Goal: Task Accomplishment & Management: Manage account settings

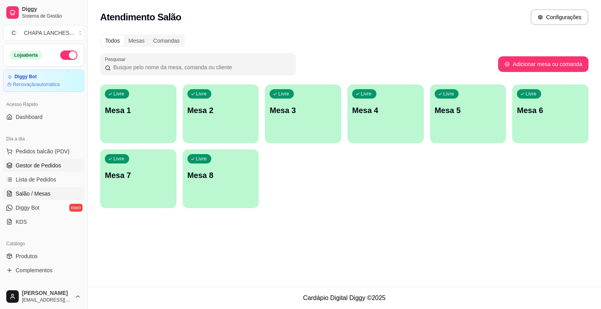
click at [50, 167] on span "Gestor de Pedidos" at bounding box center [38, 166] width 45 height 8
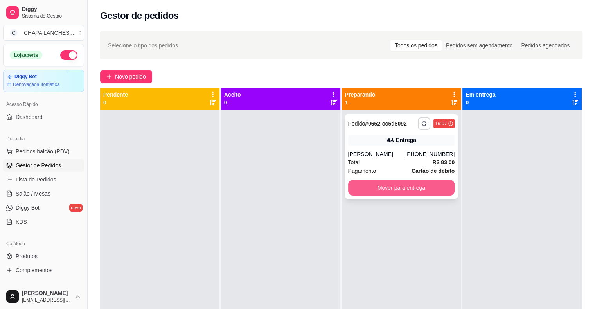
click at [377, 186] on button "Mover para entrega" at bounding box center [401, 188] width 107 height 16
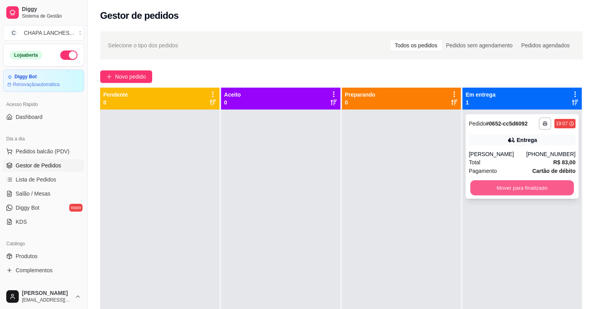
click at [502, 184] on button "Mover para finalizado" at bounding box center [522, 187] width 104 height 15
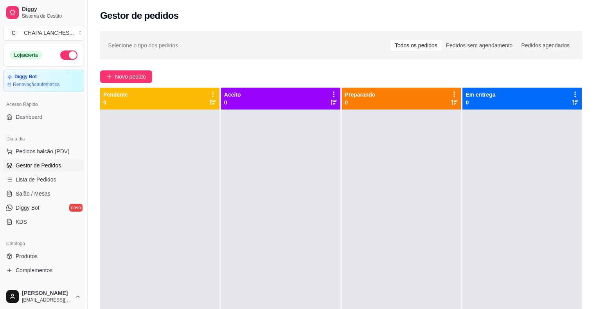
click at [21, 239] on div "Catálogo" at bounding box center [43, 244] width 81 height 13
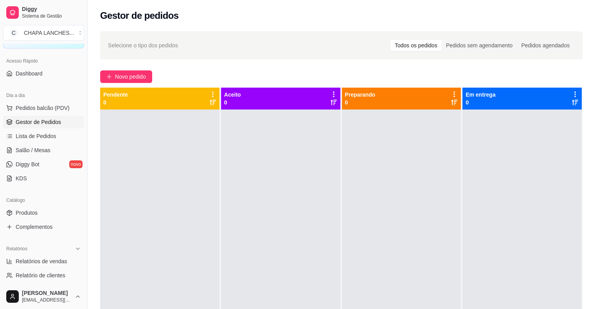
scroll to position [117, 0]
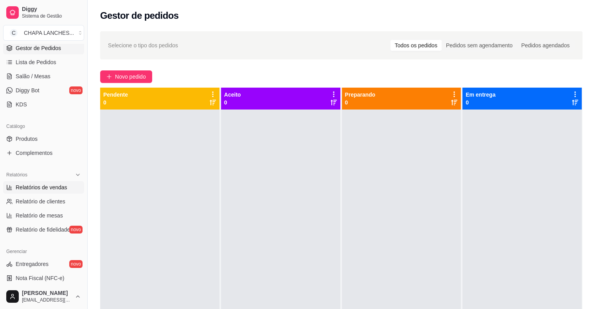
click at [57, 189] on span "Relatórios de vendas" at bounding box center [42, 188] width 52 height 8
select select "ALL"
select select "0"
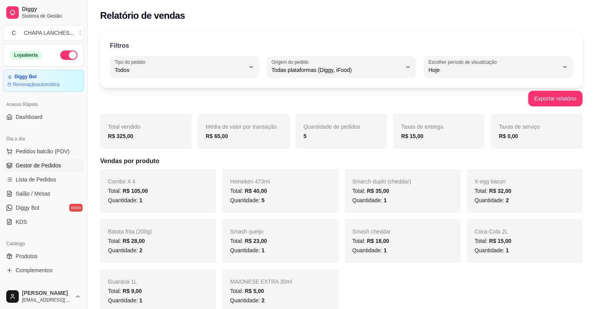
click at [42, 162] on span "Gestor de Pedidos" at bounding box center [38, 166] width 45 height 8
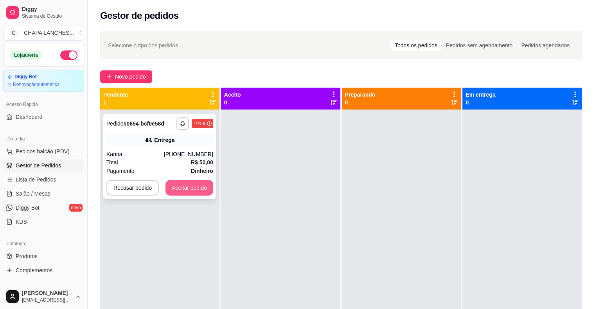
click at [186, 193] on button "Aceitar pedido" at bounding box center [190, 188] width 48 height 16
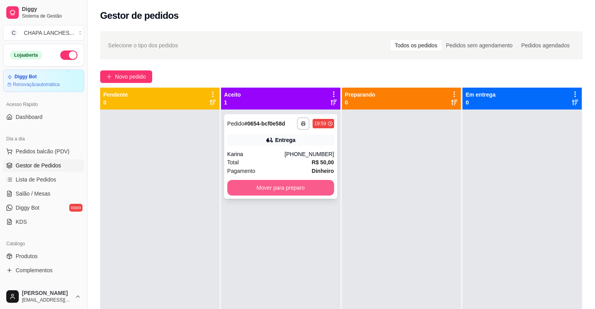
click at [250, 188] on button "Mover para preparo" at bounding box center [280, 188] width 107 height 16
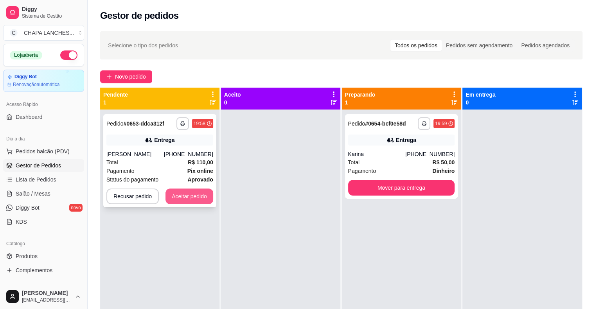
click at [209, 202] on button "Aceitar pedido" at bounding box center [190, 197] width 48 height 16
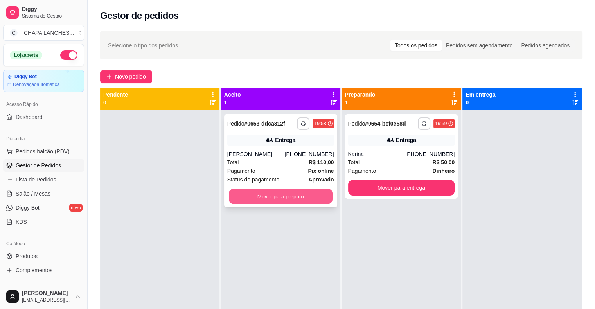
click at [299, 196] on button "Mover para preparo" at bounding box center [281, 196] width 104 height 15
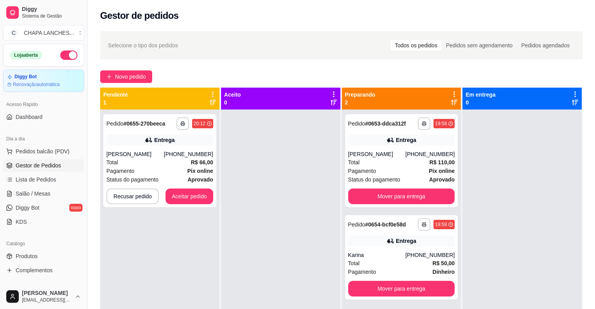
click at [299, 196] on div at bounding box center [280, 264] width 119 height 309
click at [193, 197] on button "Aceitar pedido" at bounding box center [190, 197] width 48 height 16
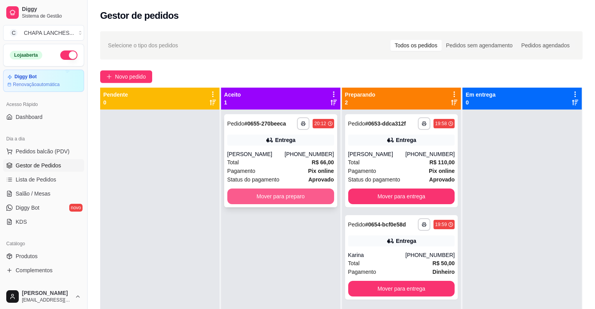
click at [256, 200] on button "Mover para preparo" at bounding box center [280, 197] width 107 height 16
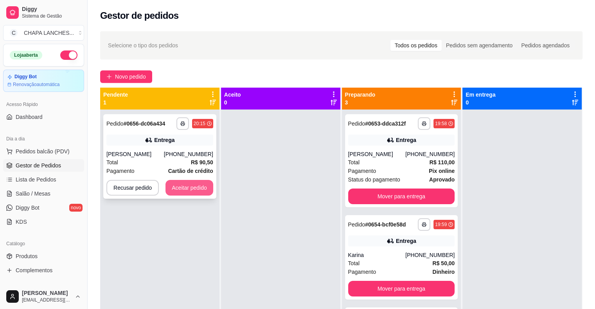
click at [210, 187] on button "Aceitar pedido" at bounding box center [190, 188] width 48 height 16
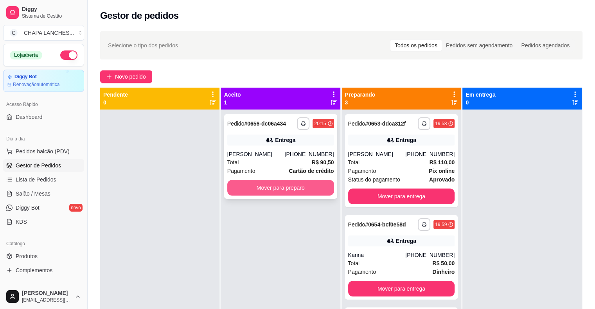
click at [244, 186] on button "Mover para preparo" at bounding box center [280, 188] width 107 height 16
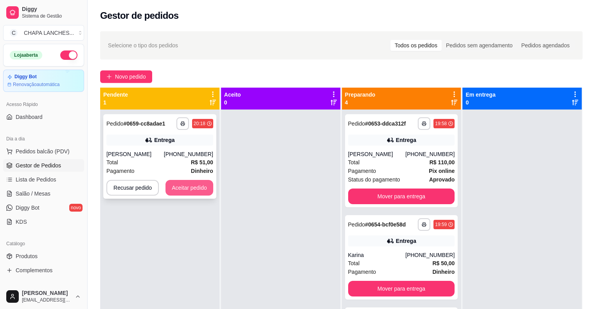
click at [202, 188] on button "Aceitar pedido" at bounding box center [190, 188] width 48 height 16
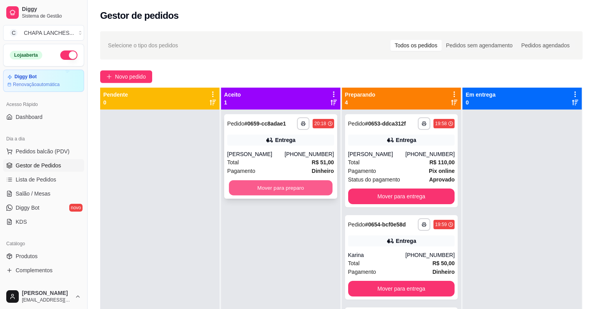
click at [252, 190] on button "Mover para preparo" at bounding box center [281, 187] width 104 height 15
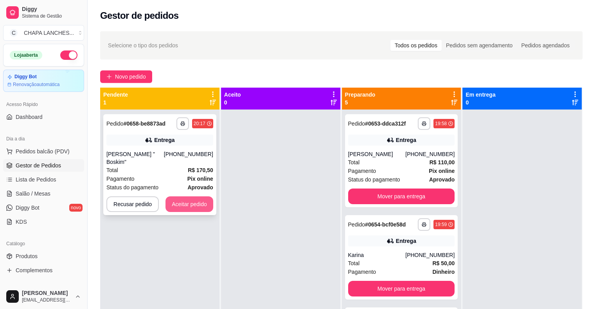
click at [208, 199] on button "Aceitar pedido" at bounding box center [190, 204] width 48 height 16
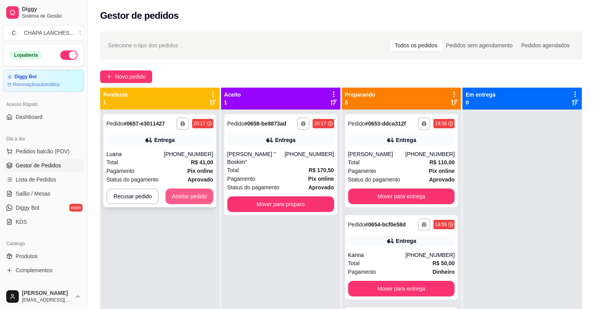
click at [174, 195] on button "Aceitar pedido" at bounding box center [190, 197] width 48 height 16
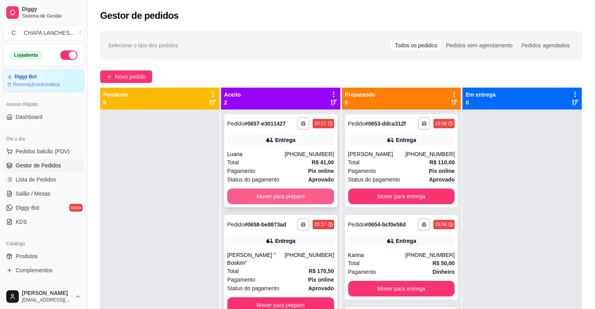
click at [295, 198] on button "Mover para preparo" at bounding box center [280, 197] width 107 height 16
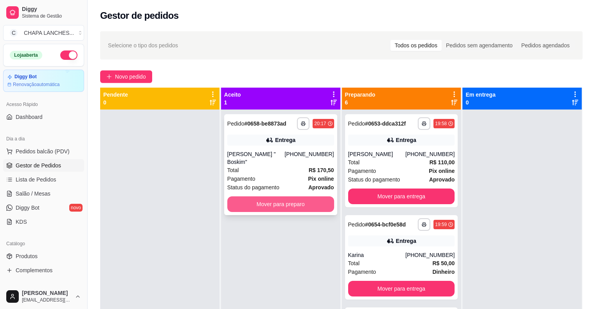
click at [296, 196] on button "Mover para preparo" at bounding box center [280, 204] width 107 height 16
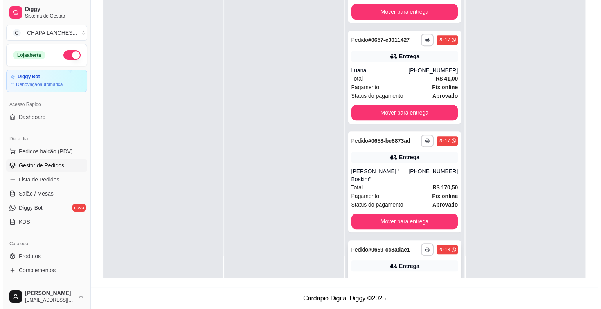
scroll to position [301, 0]
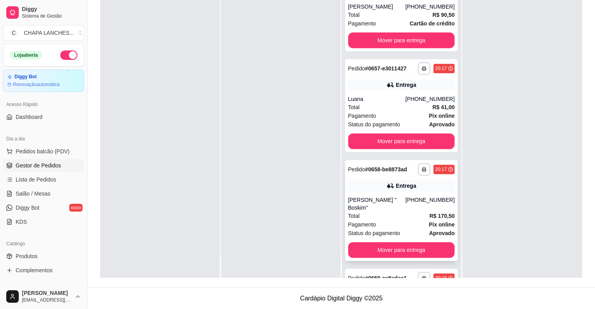
click at [378, 201] on div "[PERSON_NAME] " Boskim"" at bounding box center [377, 204] width 58 height 16
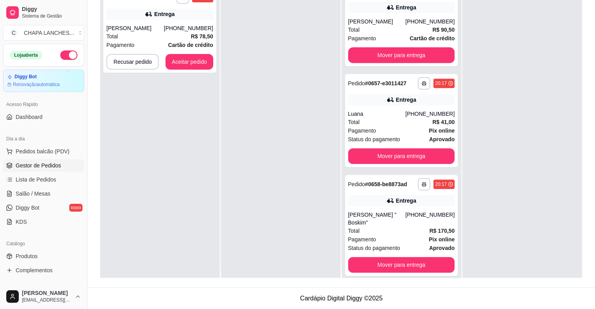
scroll to position [0, 0]
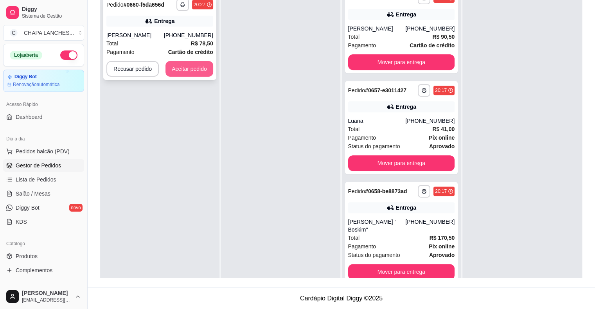
click at [194, 66] on button "Aceitar pedido" at bounding box center [190, 69] width 48 height 16
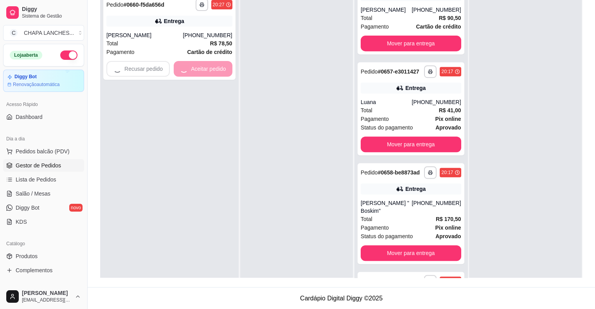
scroll to position [301, 0]
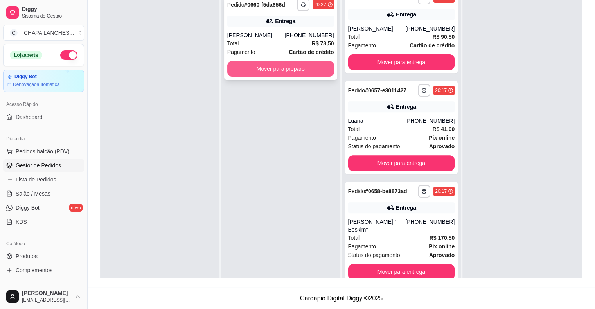
click at [243, 70] on button "Mover para preparo" at bounding box center [280, 69] width 107 height 16
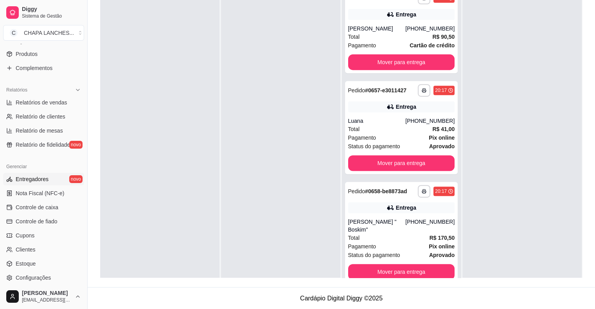
scroll to position [254, 0]
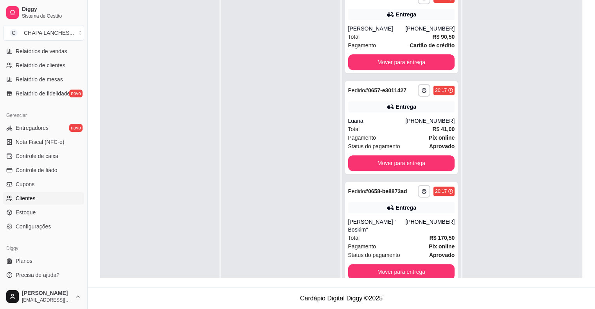
click at [52, 195] on link "Clientes" at bounding box center [43, 198] width 81 height 13
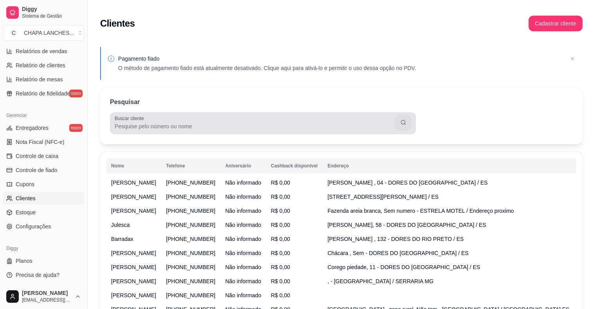
click at [193, 124] on input "Buscar cliente" at bounding box center [255, 126] width 281 height 8
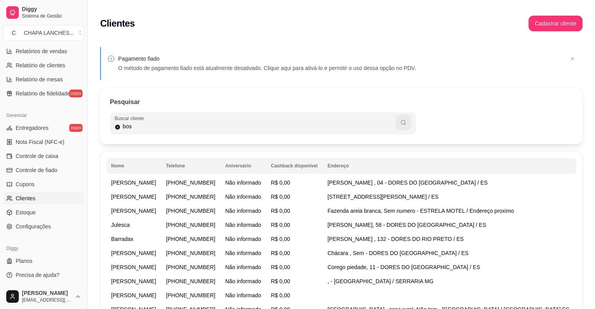
type input "bos"
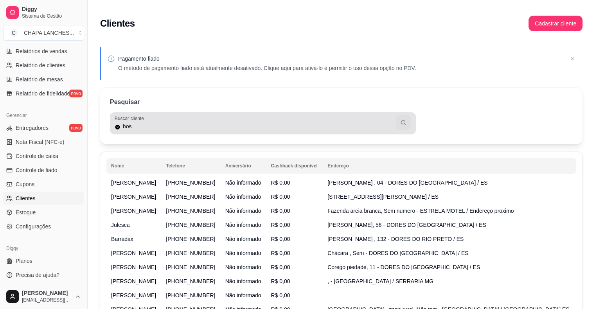
click at [402, 122] on icon "button" at bounding box center [403, 122] width 6 height 6
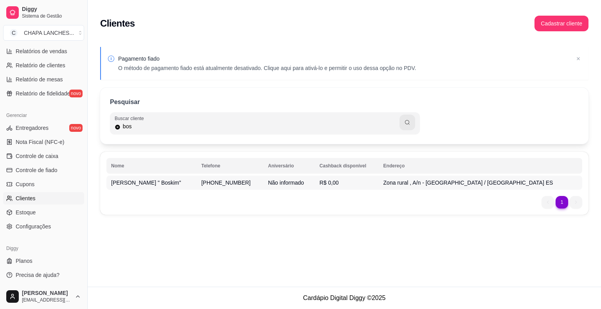
click at [493, 183] on span "Zona rural , A/n - [GEOGRAPHIC_DATA] / [GEOGRAPHIC_DATA] ES" at bounding box center [468, 183] width 170 height 6
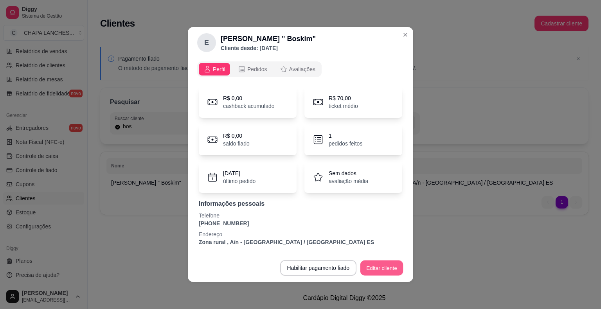
click at [380, 269] on button "Editar cliente" at bounding box center [381, 268] width 43 height 15
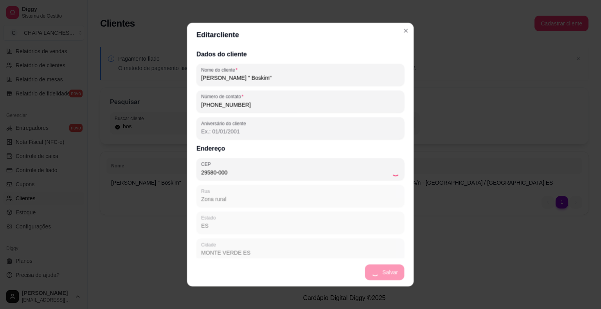
type input "Dores do [GEOGRAPHIC_DATA]"
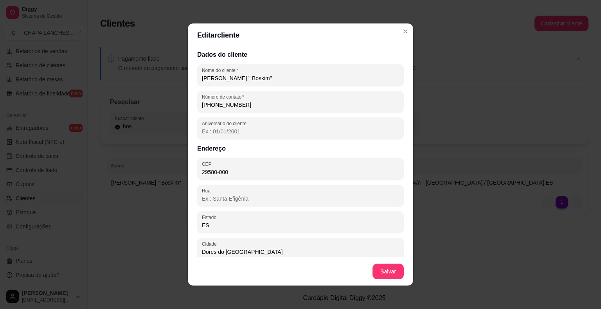
click at [254, 105] on input "[PHONE_NUMBER]" at bounding box center [300, 105] width 197 height 8
type input "[PHONE_NUMBER]"
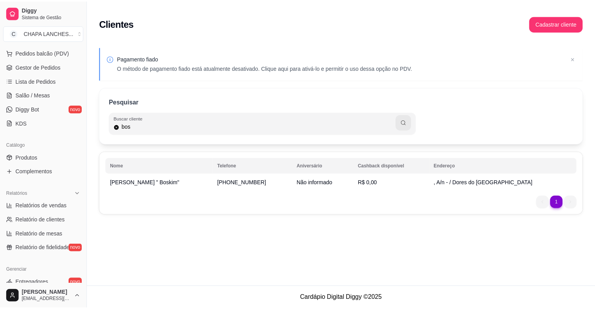
scroll to position [97, 0]
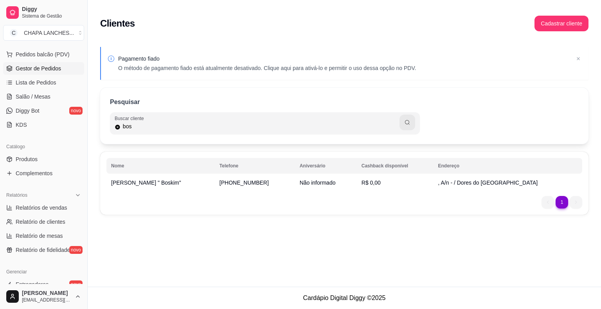
click at [47, 69] on span "Gestor de Pedidos" at bounding box center [38, 69] width 45 height 8
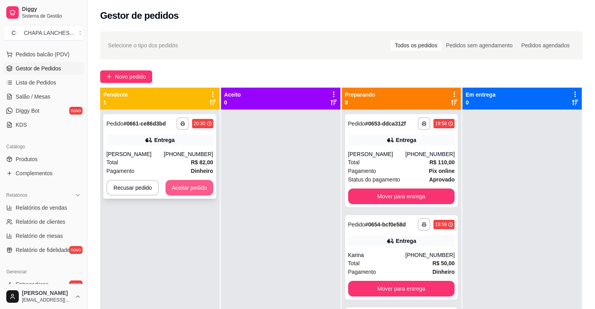
click at [195, 187] on button "Aceitar pedido" at bounding box center [190, 188] width 48 height 16
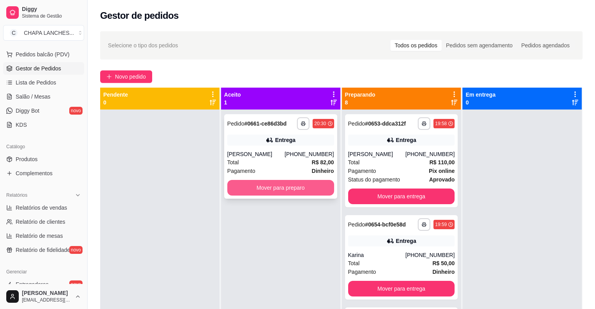
click at [241, 193] on button "Mover para preparo" at bounding box center [280, 188] width 107 height 16
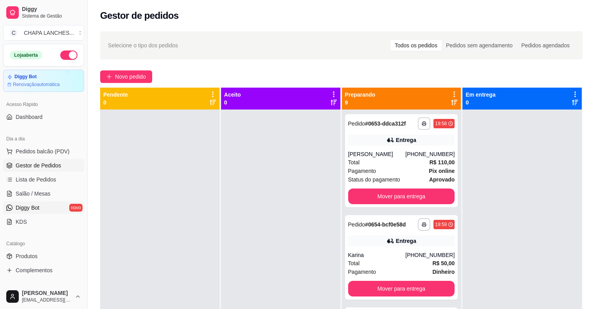
click at [48, 209] on link "Diggy Bot novo" at bounding box center [43, 208] width 81 height 13
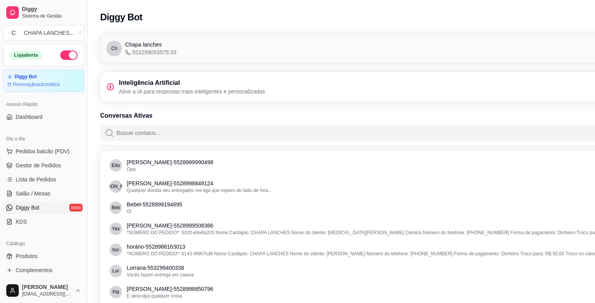
click at [189, 131] on input "Buscar contatos..." at bounding box center [389, 133] width 551 height 16
type input "3"
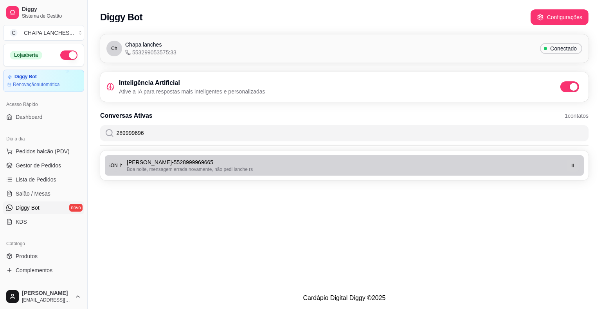
type input "289999696"
click at [574, 164] on icon "button" at bounding box center [573, 165] width 5 height 5
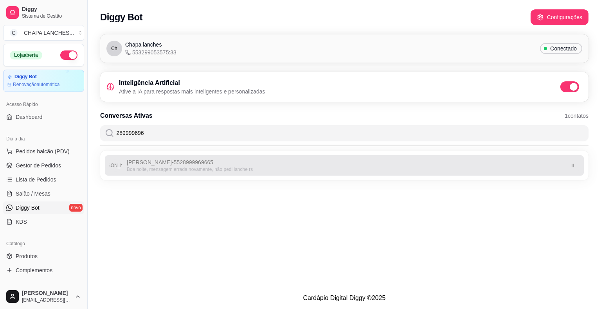
click at [572, 164] on icon "button" at bounding box center [573, 165] width 5 height 5
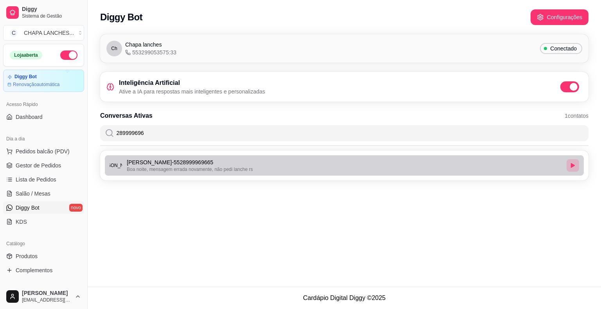
click at [572, 164] on icon "button" at bounding box center [573, 165] width 4 height 5
click at [573, 165] on icon "button" at bounding box center [573, 165] width 5 height 5
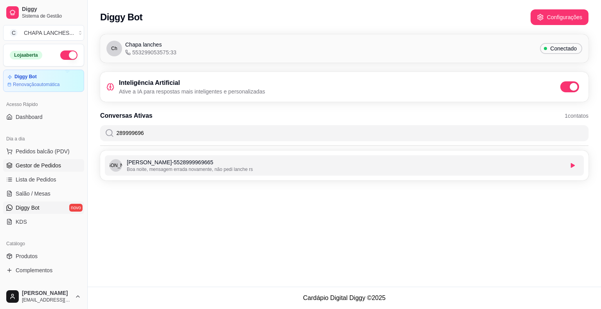
click at [49, 162] on span "Gestor de Pedidos" at bounding box center [38, 166] width 45 height 8
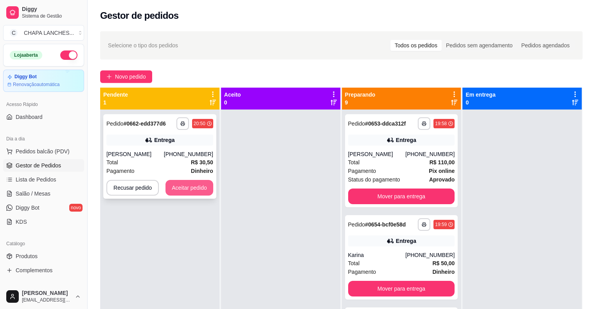
click at [207, 187] on button "Aceitar pedido" at bounding box center [190, 188] width 48 height 16
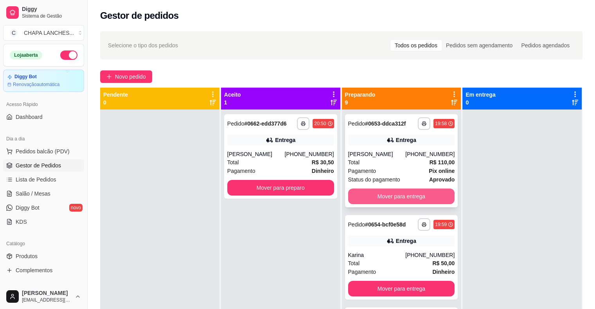
click at [375, 195] on button "Mover para entrega" at bounding box center [401, 197] width 107 height 16
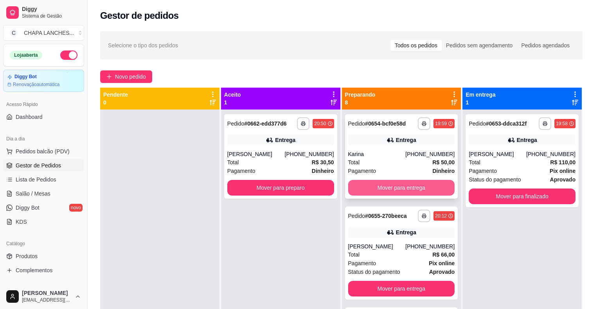
click at [377, 188] on button "Mover para entrega" at bounding box center [401, 188] width 107 height 16
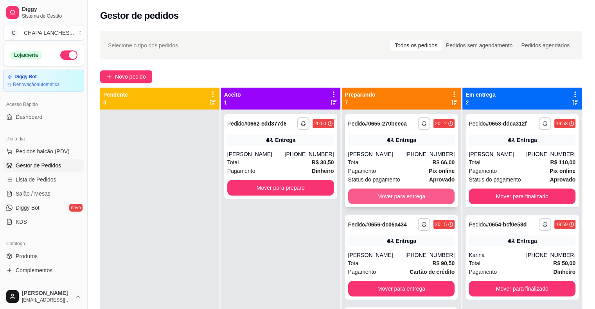
click at [382, 196] on button "Mover para entrega" at bounding box center [401, 197] width 107 height 16
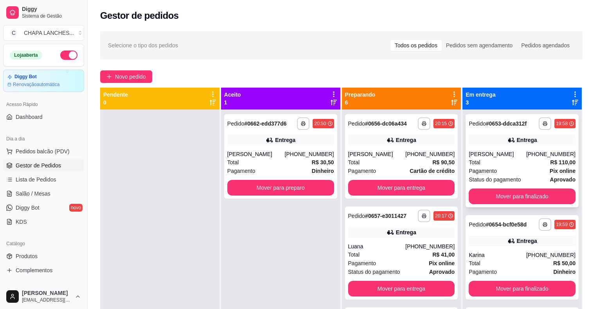
click at [480, 168] on span "Pagamento" at bounding box center [483, 171] width 28 height 9
click at [372, 189] on button "Mover para entrega" at bounding box center [401, 188] width 107 height 16
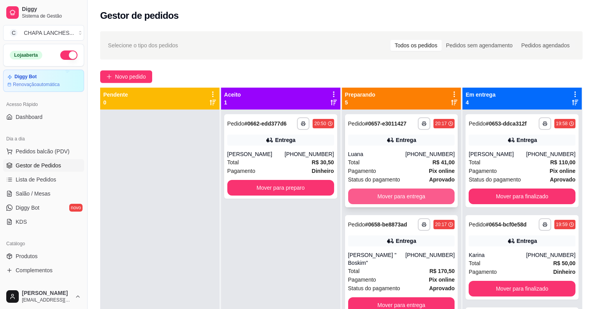
click at [373, 194] on button "Mover para entrega" at bounding box center [401, 197] width 107 height 16
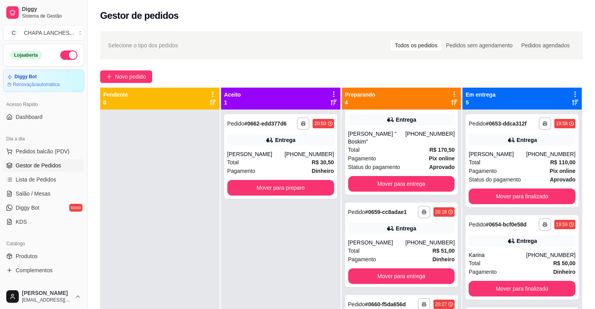
scroll to position [39, 0]
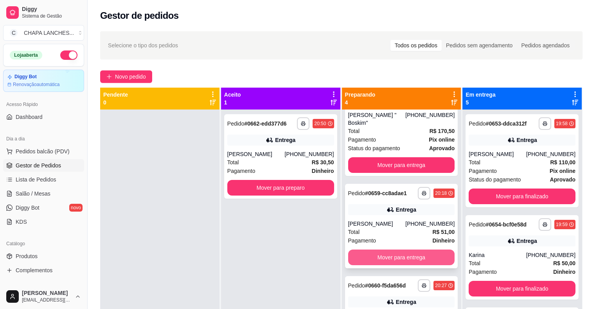
click at [383, 250] on button "Mover para entrega" at bounding box center [401, 258] width 107 height 16
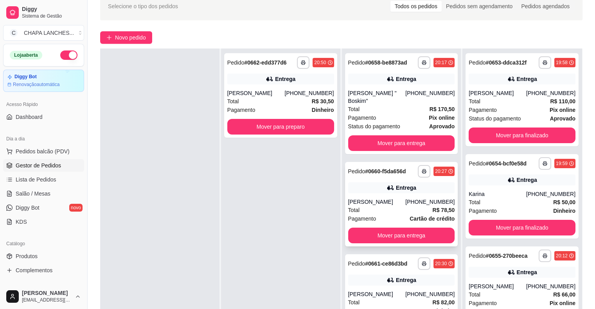
click at [380, 198] on div "[PERSON_NAME]" at bounding box center [377, 202] width 58 height 8
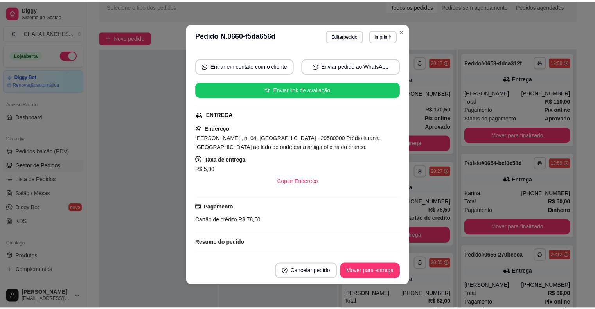
scroll to position [178, 0]
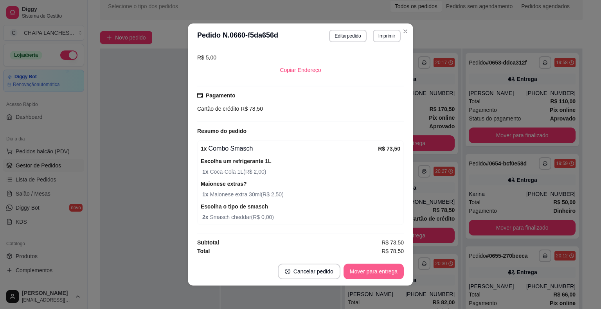
click at [376, 272] on button "Mover para entrega" at bounding box center [374, 272] width 60 height 16
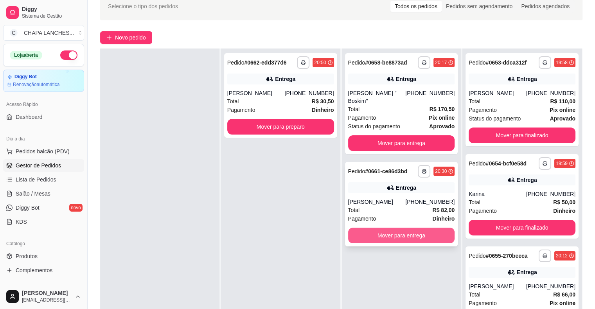
click at [413, 228] on button "Mover para entrega" at bounding box center [401, 236] width 107 height 16
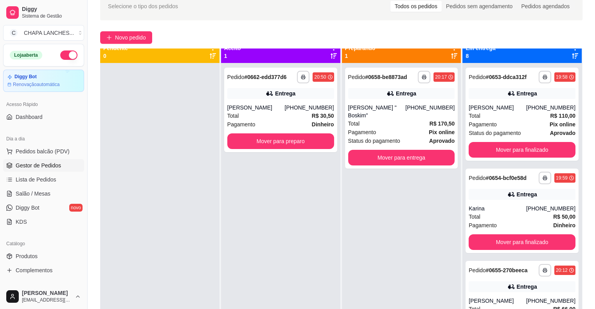
scroll to position [0, 0]
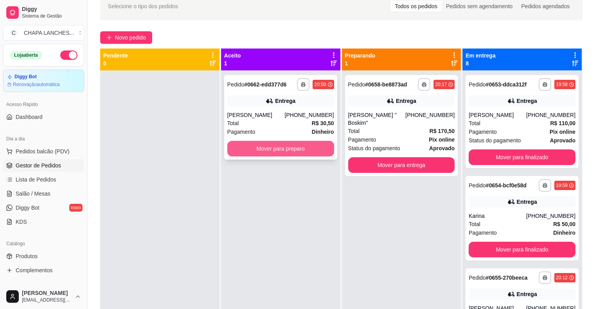
click at [317, 149] on button "Mover para preparo" at bounding box center [280, 149] width 107 height 16
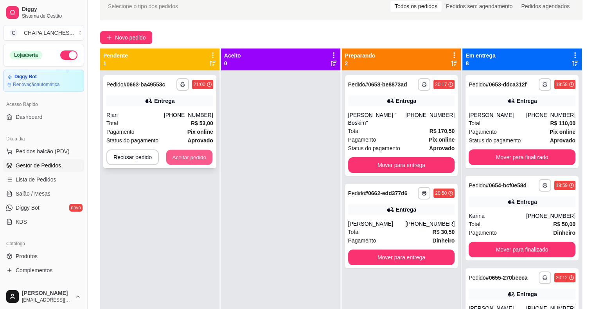
click at [205, 156] on button "Aceitar pedido" at bounding box center [189, 157] width 46 height 15
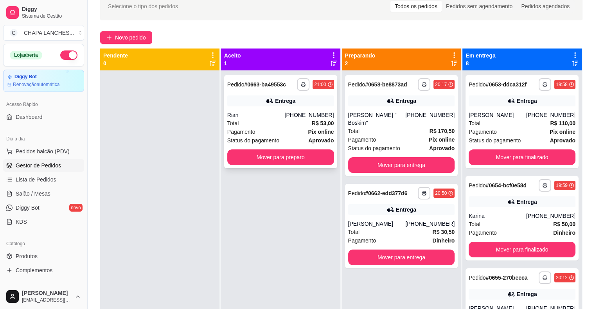
click at [246, 165] on div "**********" at bounding box center [280, 121] width 113 height 93
click at [241, 159] on button "Mover para preparo" at bounding box center [280, 157] width 107 height 16
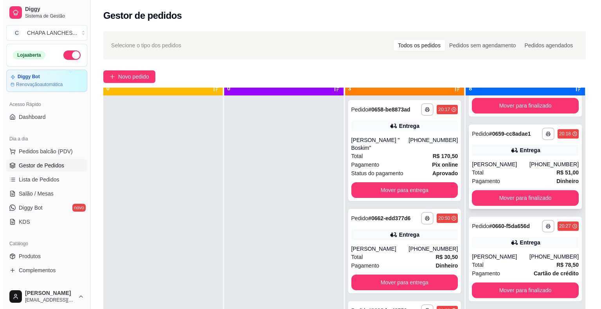
scroll to position [22, 0]
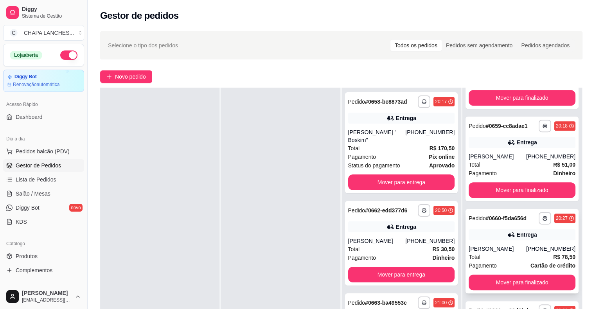
click at [493, 258] on div "Total R$ 78,50" at bounding box center [522, 257] width 107 height 9
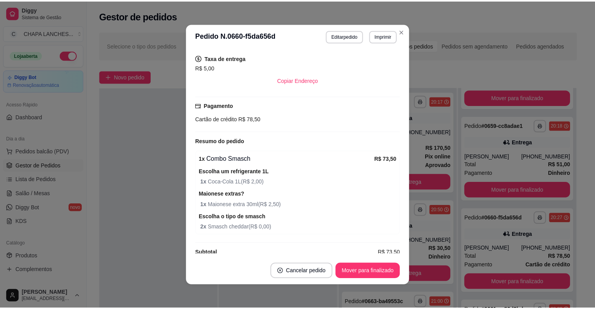
scroll to position [178, 0]
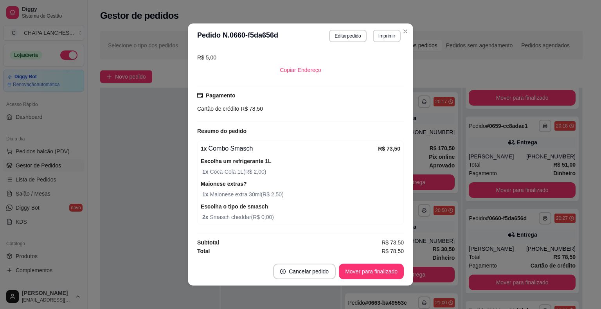
click at [188, 222] on div "feito há 51 minutos Horário do pedido [DATE] 20:27 Status do pedido SAIU PARA E…" at bounding box center [300, 153] width 225 height 209
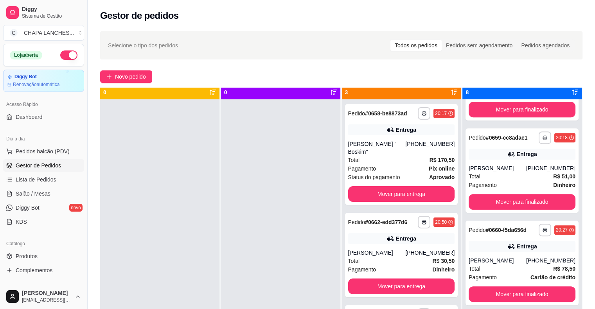
scroll to position [0, 0]
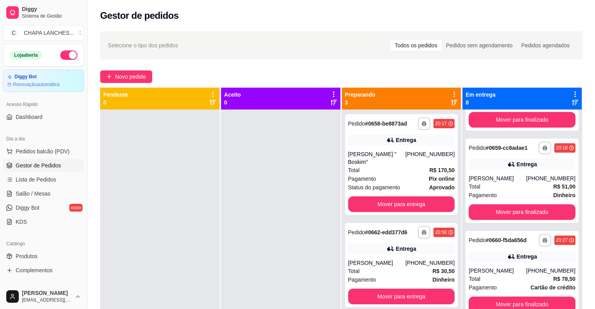
drag, startPoint x: 239, startPoint y: 238, endPoint x: 222, endPoint y: 204, distance: 38.3
click at [222, 204] on div at bounding box center [280, 264] width 119 height 309
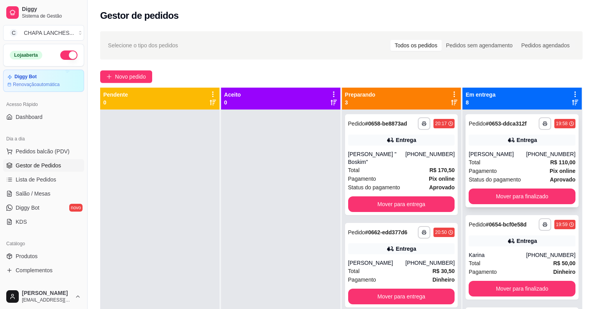
click at [471, 165] on span "Total" at bounding box center [475, 162] width 12 height 9
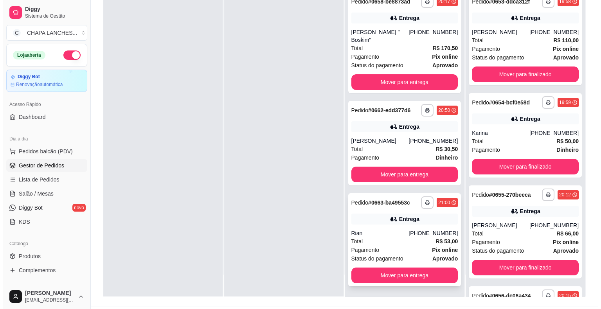
scroll to position [119, 0]
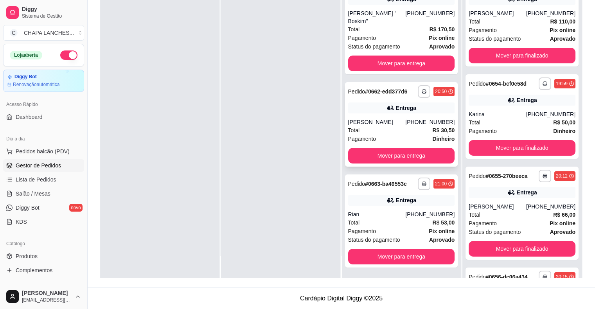
click at [365, 126] on div "Total R$ 30,50" at bounding box center [401, 130] width 107 height 9
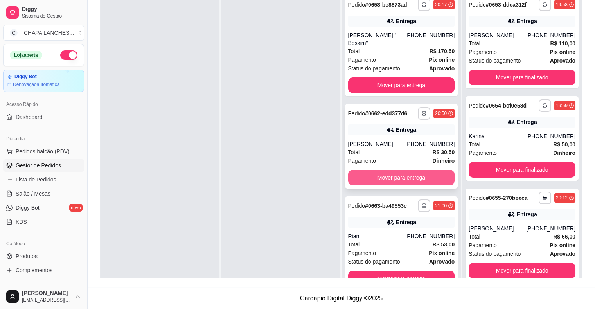
click at [415, 170] on button "Mover para entrega" at bounding box center [401, 178] width 107 height 16
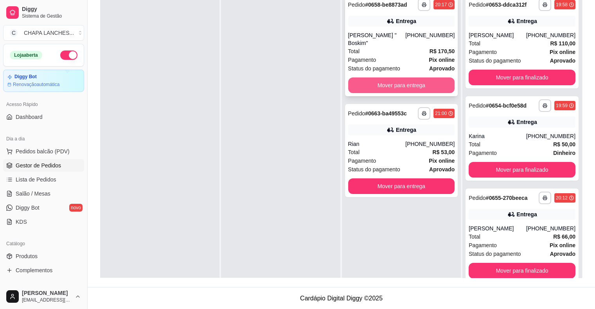
click at [381, 77] on button "Mover para entrega" at bounding box center [401, 85] width 107 height 16
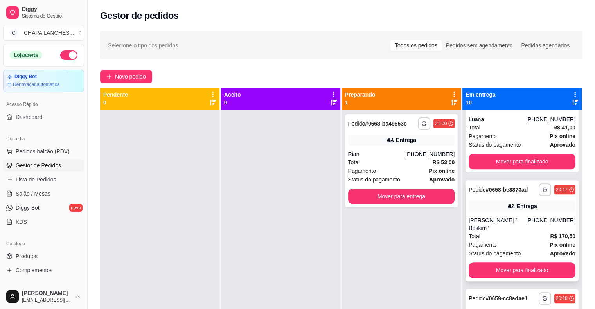
scroll to position [187, 0]
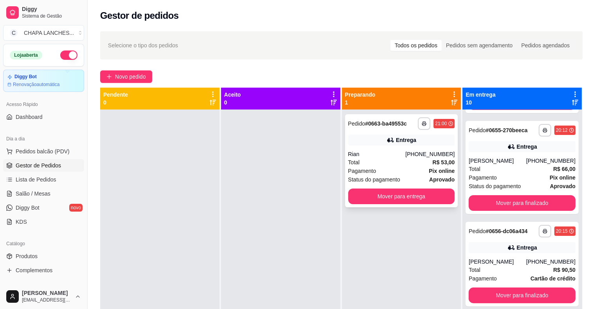
click at [390, 153] on div "Rian" at bounding box center [377, 154] width 58 height 8
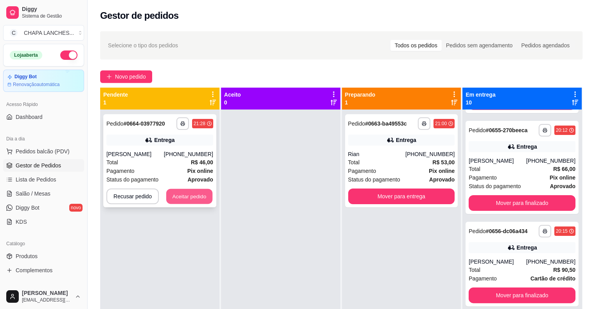
click at [184, 193] on button "Aceitar pedido" at bounding box center [189, 196] width 46 height 15
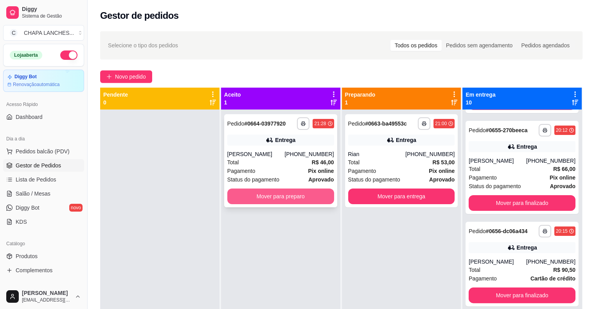
click at [297, 197] on button "Mover para preparo" at bounding box center [280, 197] width 107 height 16
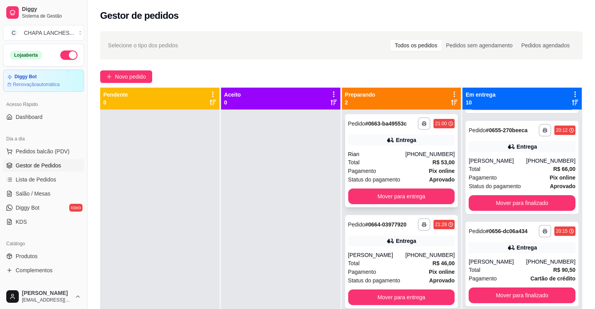
click at [374, 166] on div "Total R$ 53,00" at bounding box center [401, 162] width 107 height 9
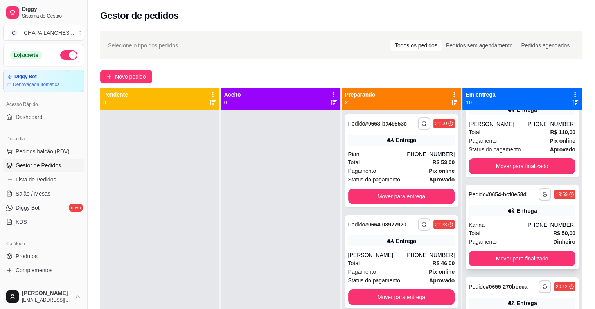
scroll to position [0, 0]
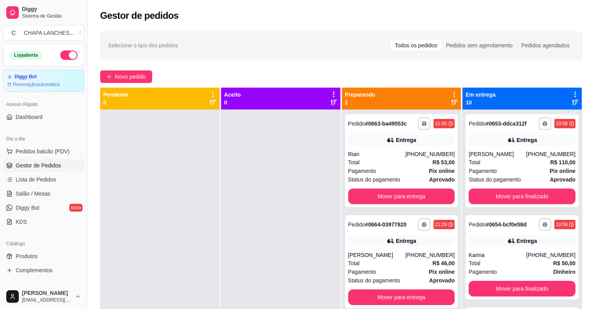
click at [275, 221] on div at bounding box center [280, 264] width 119 height 309
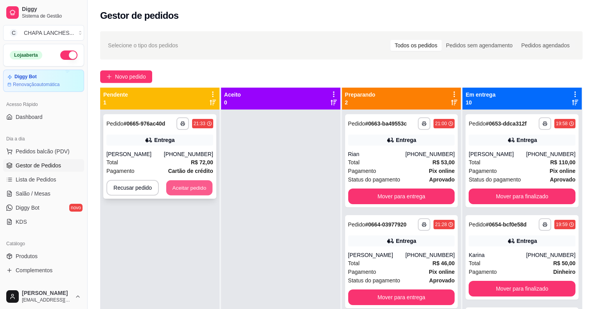
click at [200, 185] on button "Aceitar pedido" at bounding box center [189, 187] width 46 height 15
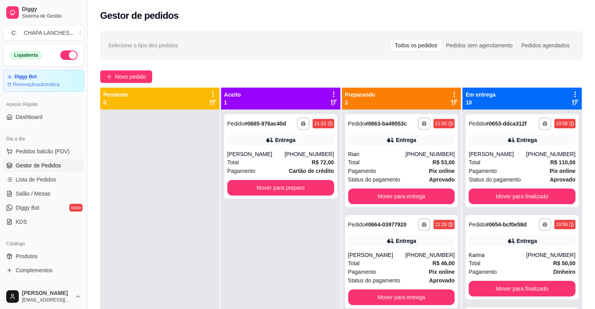
click at [269, 248] on div "**********" at bounding box center [280, 264] width 119 height 309
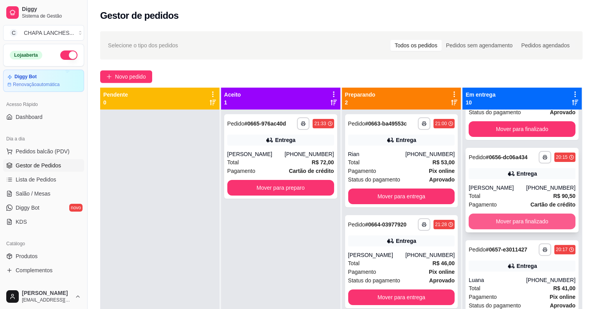
scroll to position [391, 0]
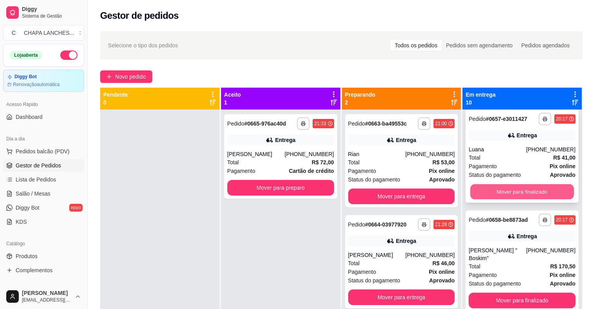
click at [511, 189] on button "Mover para finalizado" at bounding box center [522, 191] width 104 height 15
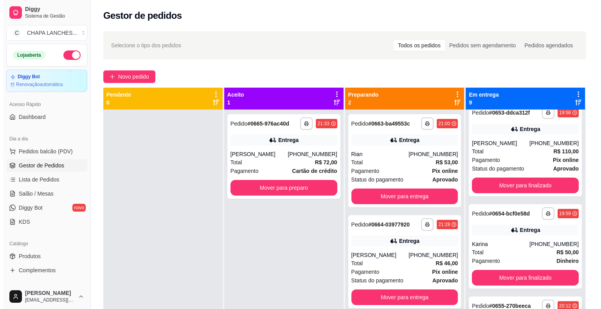
scroll to position [0, 0]
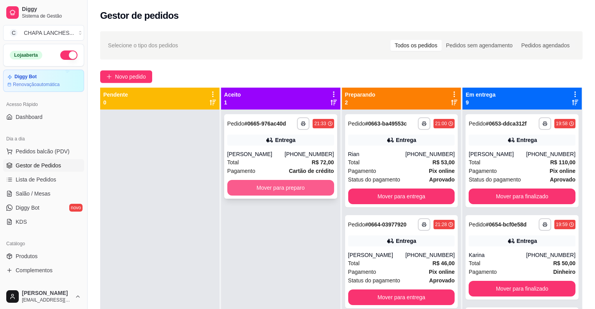
click at [261, 187] on button "Mover para preparo" at bounding box center [280, 188] width 107 height 16
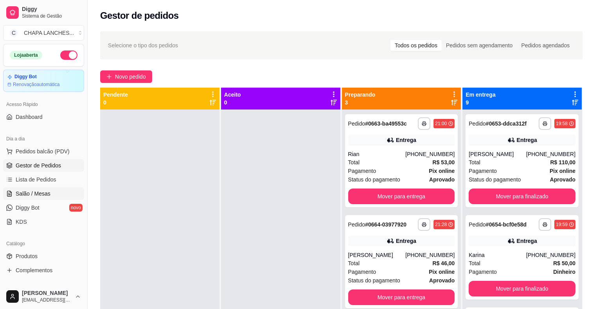
click at [64, 189] on link "Salão / Mesas" at bounding box center [43, 193] width 81 height 13
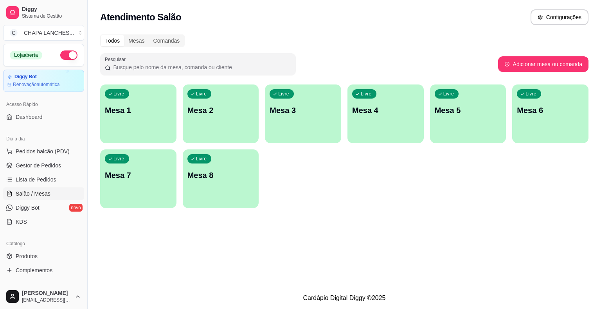
click at [131, 124] on div "Livre Mesa 1" at bounding box center [138, 109] width 76 height 49
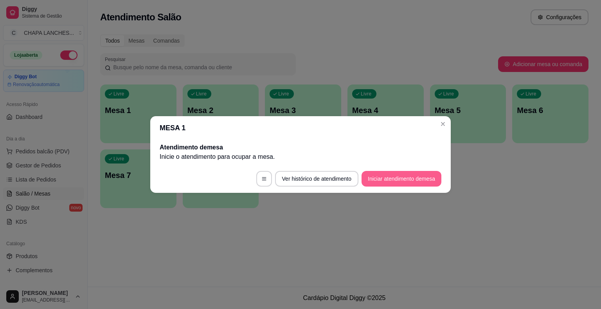
click at [398, 180] on button "Iniciar atendimento de mesa" at bounding box center [402, 179] width 80 height 16
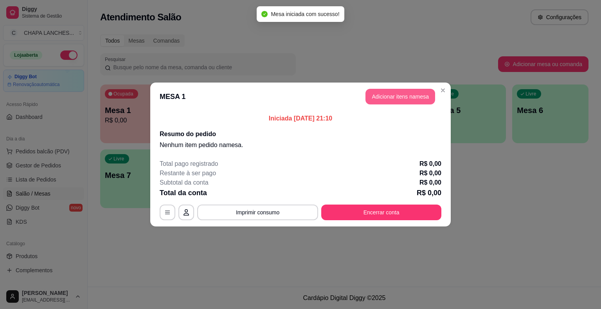
click at [389, 97] on button "Adicionar itens na mesa" at bounding box center [400, 97] width 70 height 16
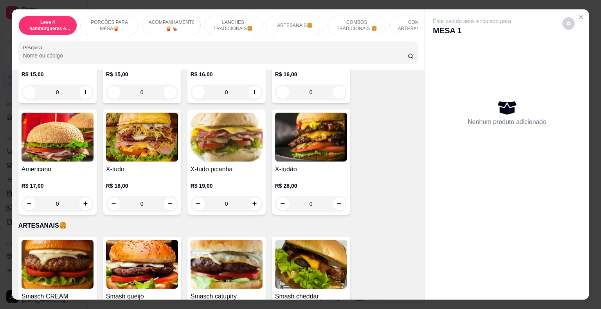
scroll to position [704, 0]
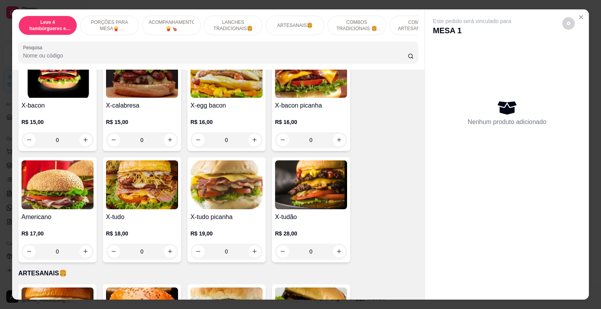
click at [252, 132] on div "0" at bounding box center [227, 140] width 72 height 16
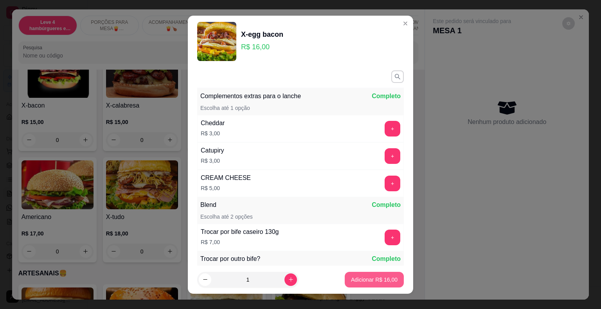
click at [377, 281] on p "Adicionar R$ 16,00" at bounding box center [374, 280] width 47 height 8
type input "1"
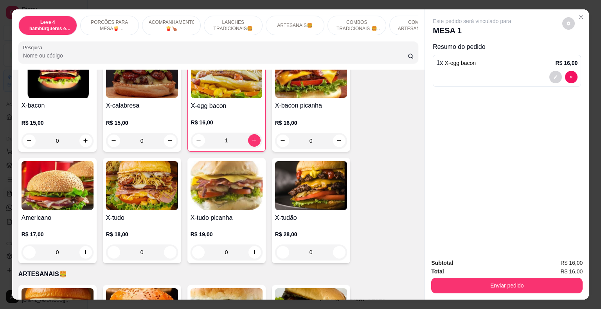
click at [250, 133] on div "1" at bounding box center [226, 141] width 71 height 16
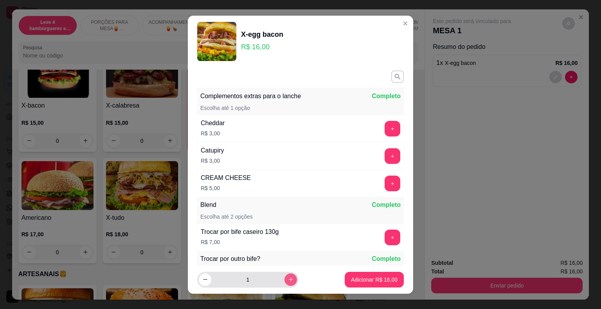
click at [285, 281] on button "increase-product-quantity" at bounding box center [290, 280] width 13 height 13
type input "2"
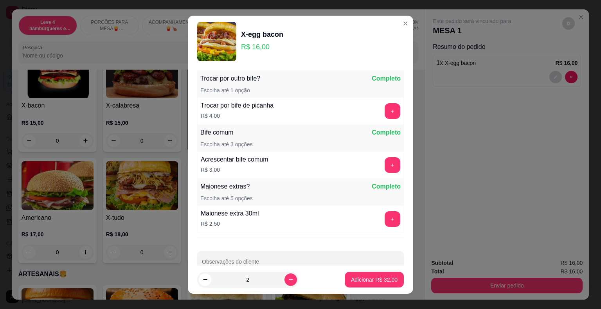
scroll to position [196, 0]
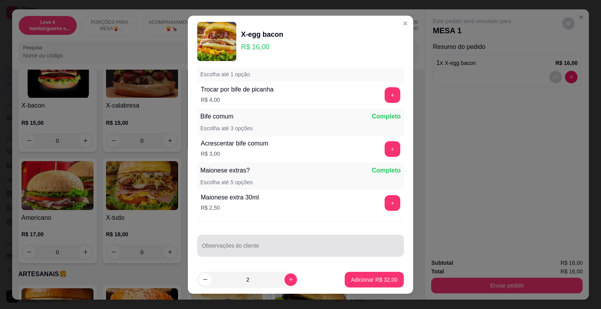
click at [256, 239] on div at bounding box center [300, 246] width 197 height 16
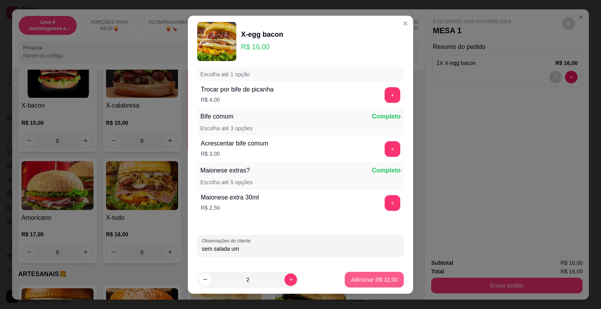
type input "sem salada um"
click at [371, 280] on p "Adicionar R$ 32,00" at bounding box center [374, 280] width 47 height 8
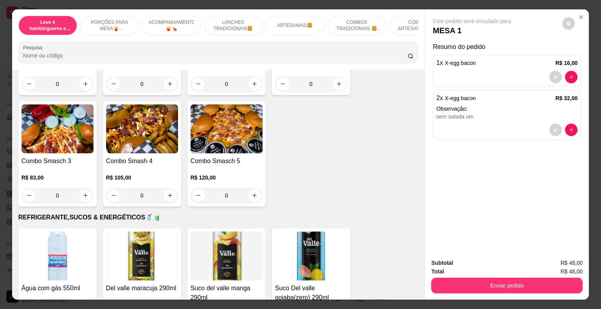
scroll to position [1643, 0]
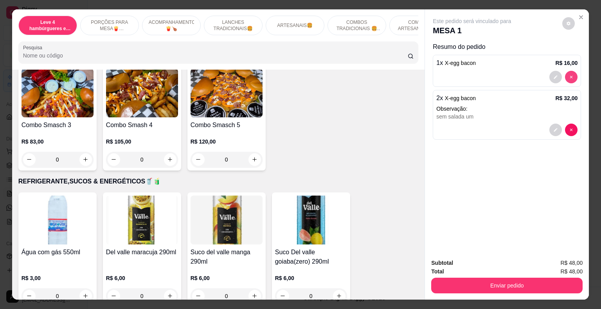
type input "0"
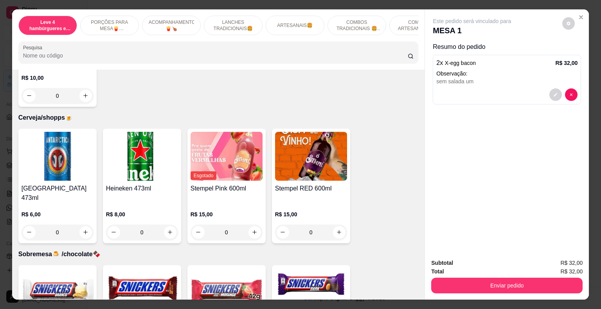
scroll to position [2575, 0]
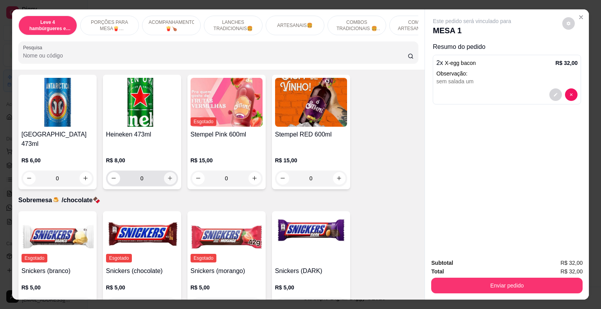
click at [167, 175] on icon "increase-product-quantity" at bounding box center [170, 178] width 6 height 6
type input "1"
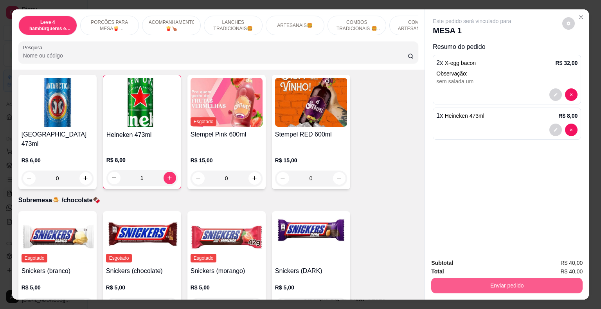
click at [451, 283] on button "Enviar pedido" at bounding box center [506, 286] width 151 height 16
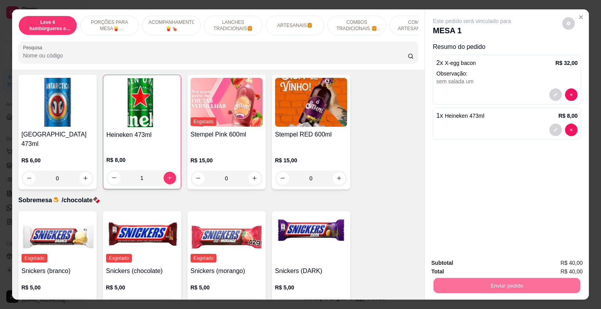
click at [568, 263] on button "Enviar pedido" at bounding box center [562, 263] width 44 height 15
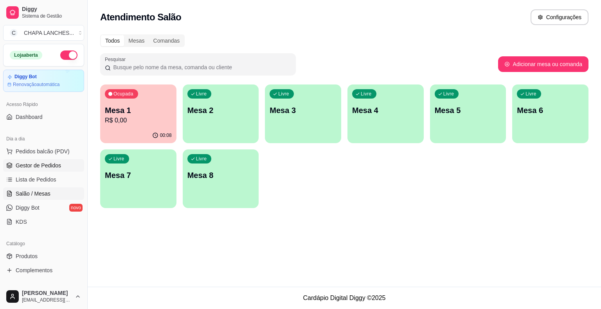
click at [58, 163] on span "Gestor de Pedidos" at bounding box center [38, 166] width 45 height 8
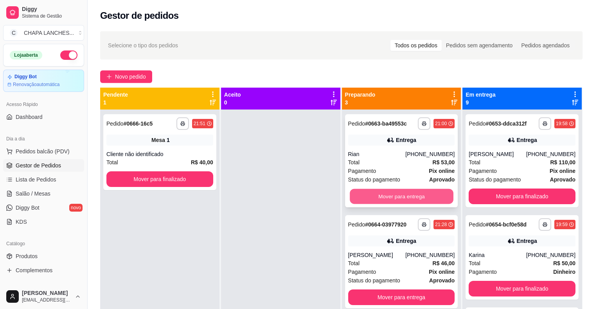
click at [383, 195] on button "Mover para entrega" at bounding box center [402, 196] width 104 height 15
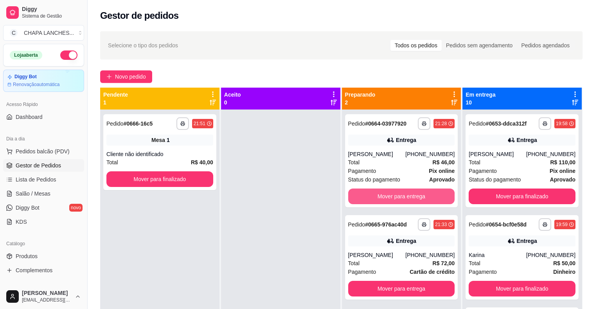
click at [372, 195] on button "Mover para entrega" at bounding box center [401, 197] width 107 height 16
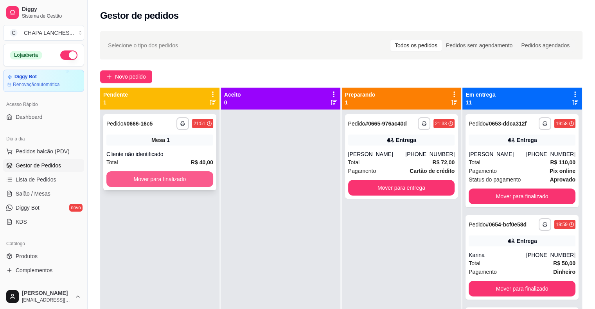
click at [202, 182] on button "Mover para finalizado" at bounding box center [159, 179] width 107 height 16
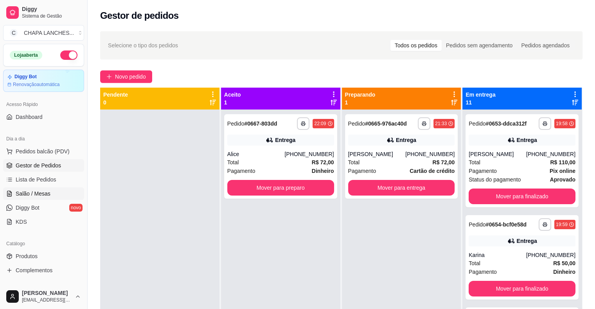
click at [49, 193] on link "Salão / Mesas" at bounding box center [43, 193] width 81 height 13
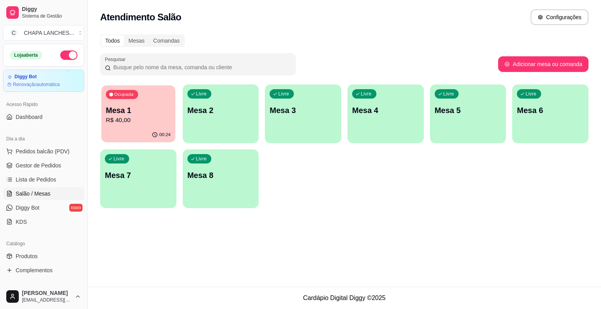
click at [155, 127] on div "Ocupada Mesa 1 R$ 40,00" at bounding box center [138, 106] width 74 height 42
click at [120, 124] on p "R$ 40,00" at bounding box center [138, 120] width 65 height 9
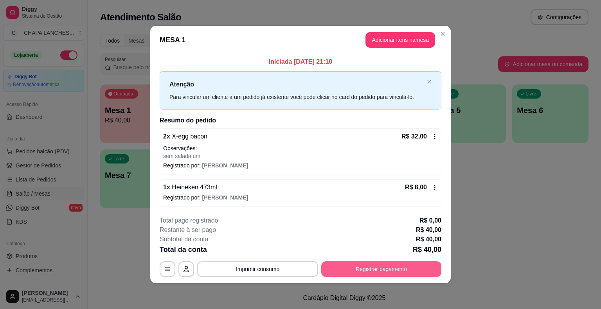
click at [412, 270] on button "Registrar pagamento" at bounding box center [381, 269] width 120 height 16
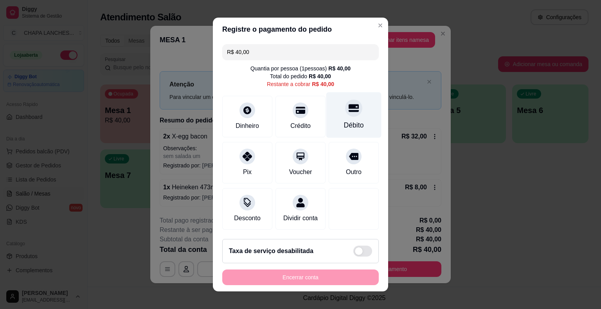
click at [346, 118] on div "Débito" at bounding box center [353, 115] width 55 height 46
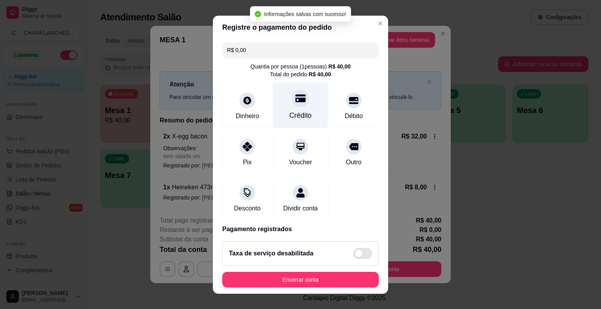
click at [290, 107] on div "Crédito" at bounding box center [300, 105] width 55 height 46
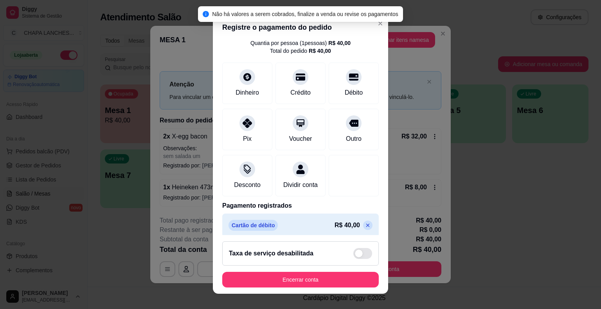
scroll to position [37, 0]
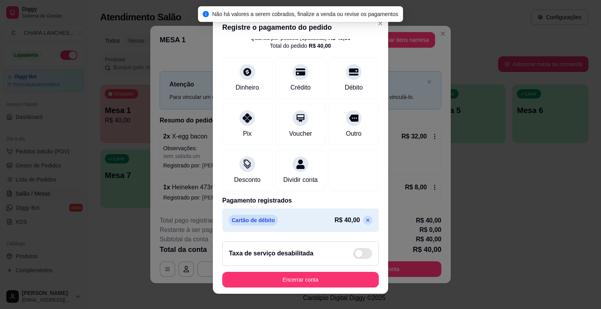
click at [366, 221] on icon at bounding box center [368, 220] width 4 height 4
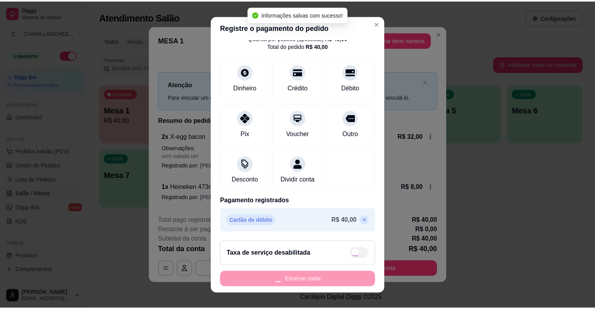
scroll to position [0, 0]
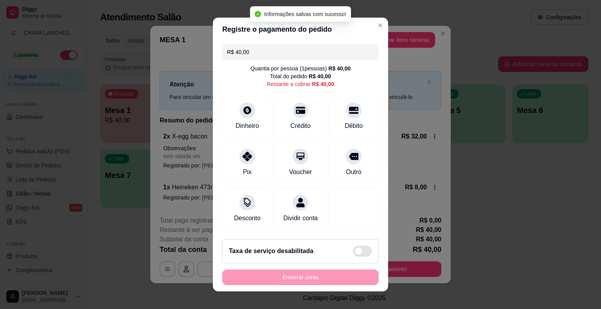
click at [290, 70] on div "Quantia por pessoa ( 1 pessoas) R$ 40,00" at bounding box center [300, 69] width 100 height 8
click at [291, 117] on div "Crédito" at bounding box center [300, 115] width 55 height 46
type input "R$ 0,00"
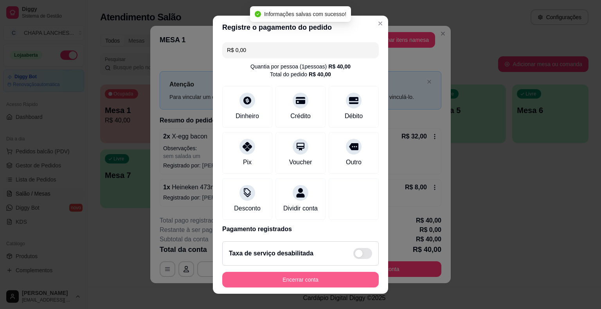
click at [296, 284] on button "Encerrar conta" at bounding box center [300, 280] width 157 height 16
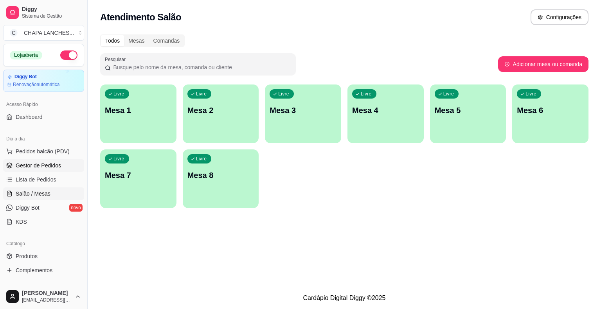
click at [47, 164] on span "Gestor de Pedidos" at bounding box center [38, 166] width 45 height 8
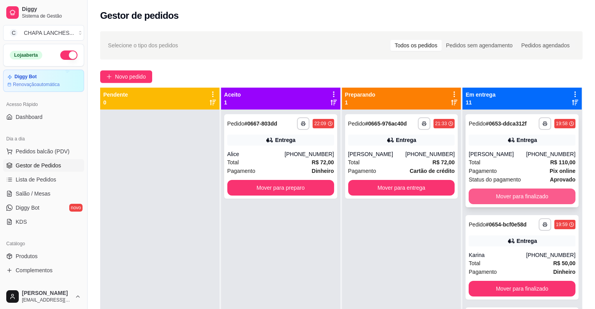
click at [493, 199] on button "Mover para finalizado" at bounding box center [522, 197] width 107 height 16
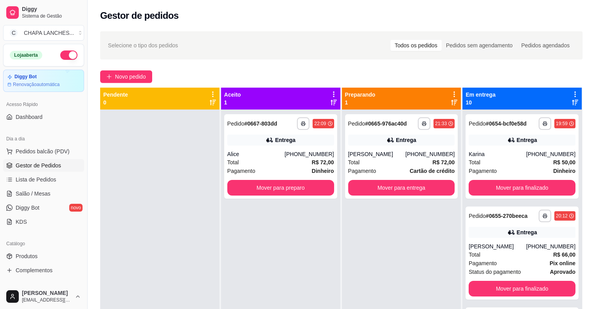
click at [493, 199] on div "**********" at bounding box center [522, 264] width 119 height 309
click at [492, 190] on button "Mover para finalizado" at bounding box center [522, 187] width 104 height 15
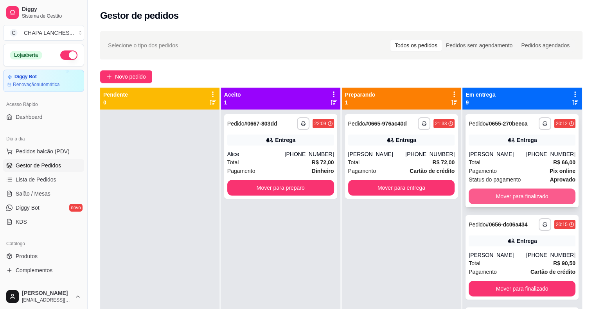
click at [495, 193] on button "Mover para finalizado" at bounding box center [522, 197] width 107 height 16
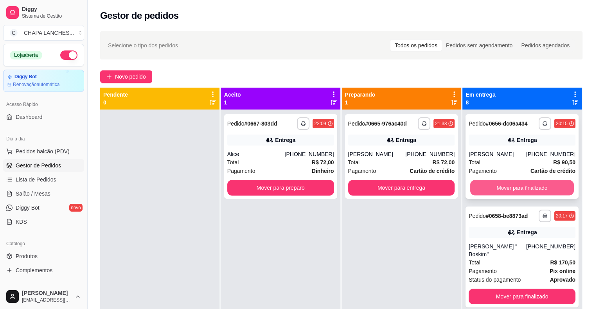
click at [496, 189] on button "Mover para finalizado" at bounding box center [522, 187] width 104 height 15
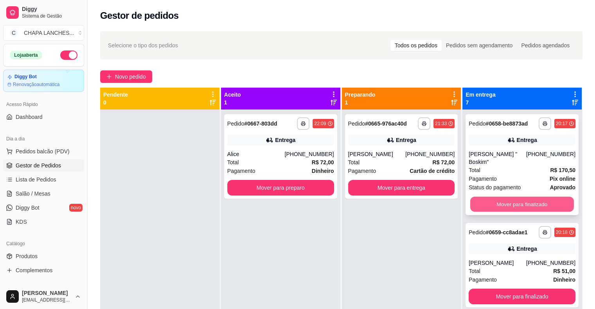
click at [500, 197] on button "Mover para finalizado" at bounding box center [522, 204] width 104 height 15
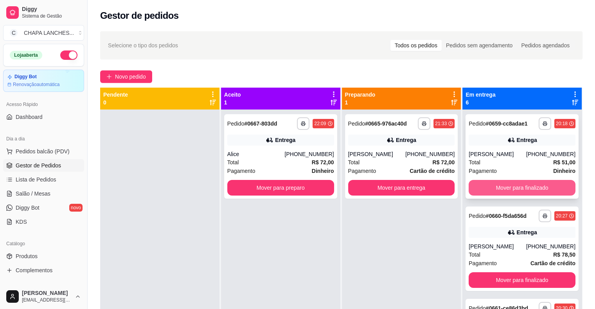
click at [500, 189] on button "Mover para finalizado" at bounding box center [522, 188] width 107 height 16
click at [500, 186] on button "Mover para finalizado" at bounding box center [522, 188] width 107 height 16
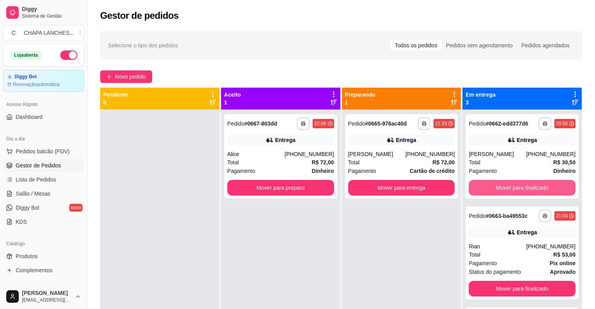
click at [500, 187] on button "Mover para finalizado" at bounding box center [522, 188] width 107 height 16
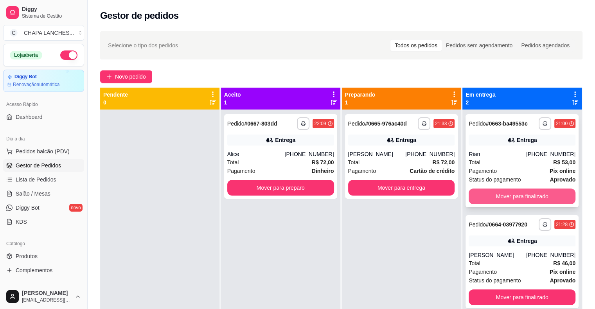
click at [502, 193] on button "Mover para finalizado" at bounding box center [522, 197] width 107 height 16
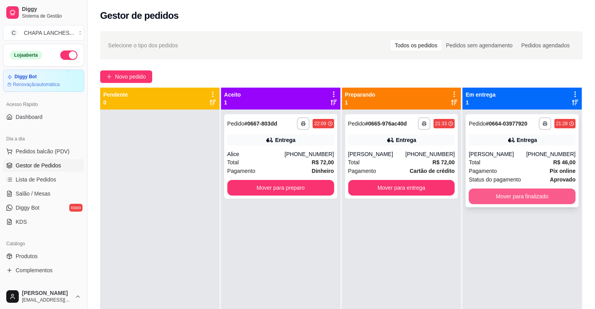
click at [503, 194] on button "Mover para finalizado" at bounding box center [522, 197] width 107 height 16
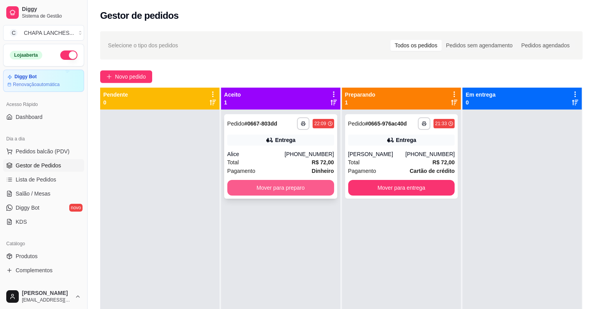
click at [304, 188] on button "Mover para preparo" at bounding box center [280, 188] width 107 height 16
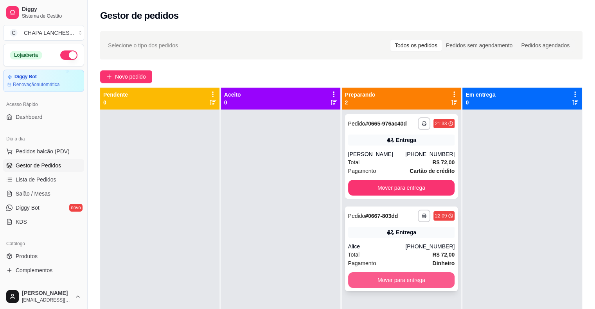
click at [407, 281] on button "Mover para entrega" at bounding box center [401, 280] width 107 height 16
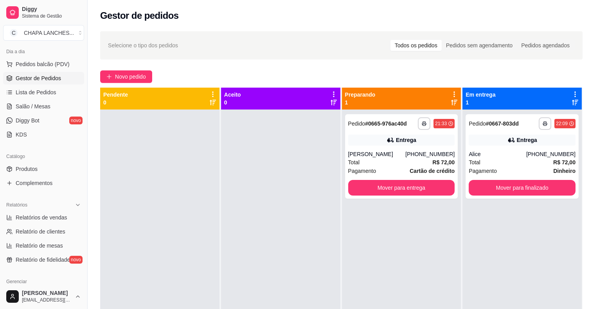
scroll to position [117, 0]
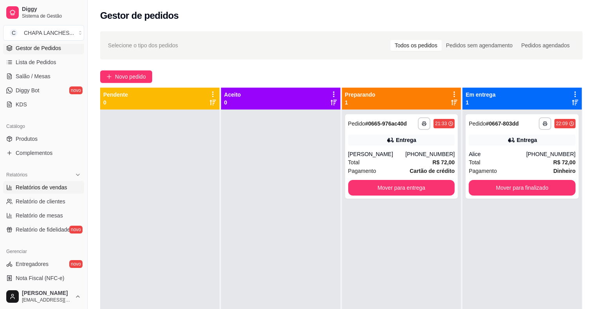
click at [54, 186] on span "Relatórios de vendas" at bounding box center [42, 188] width 52 height 8
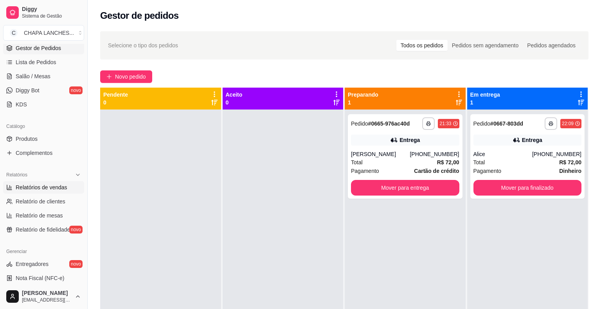
select select "ALL"
select select "0"
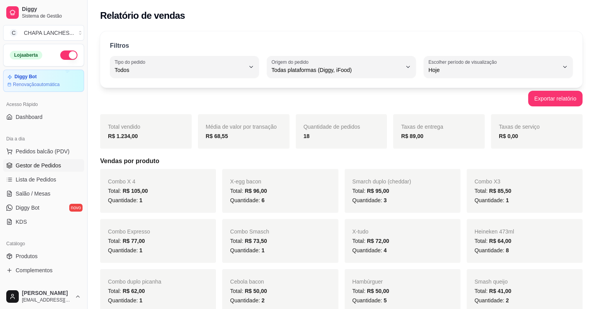
click at [52, 168] on span "Gestor de Pedidos" at bounding box center [38, 166] width 45 height 8
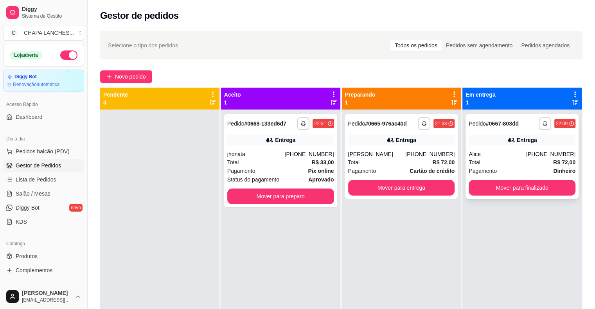
click at [494, 170] on div "Pagamento Dinheiro" at bounding box center [522, 171] width 107 height 9
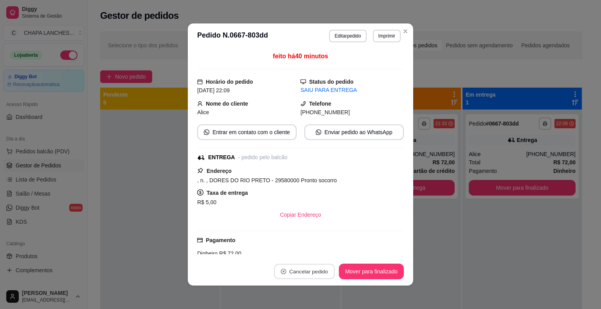
click at [311, 268] on button "Cancelar pedido" at bounding box center [304, 271] width 61 height 15
click at [321, 252] on button "Sim" at bounding box center [323, 252] width 31 height 15
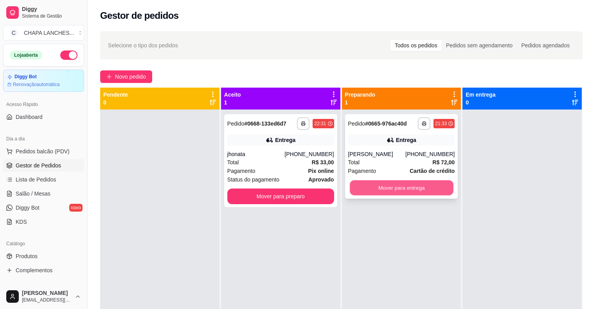
click at [412, 189] on button "Mover para entrega" at bounding box center [402, 187] width 104 height 15
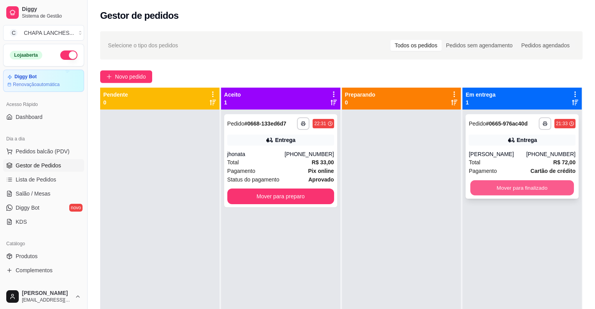
click at [491, 186] on button "Mover para finalizado" at bounding box center [522, 187] width 104 height 15
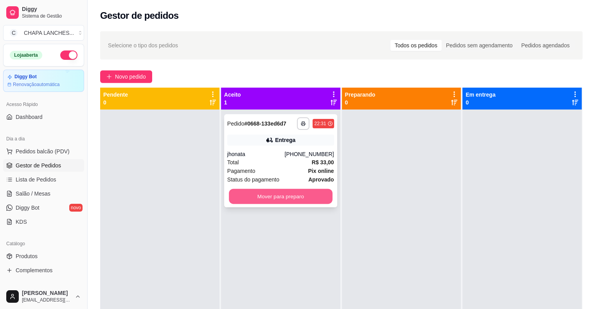
click at [300, 196] on button "Mover para preparo" at bounding box center [281, 196] width 104 height 15
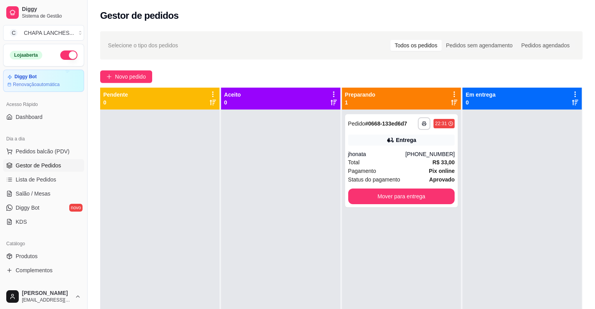
click at [300, 196] on div at bounding box center [280, 264] width 119 height 309
click at [114, 76] on button "Novo pedido" at bounding box center [126, 76] width 52 height 13
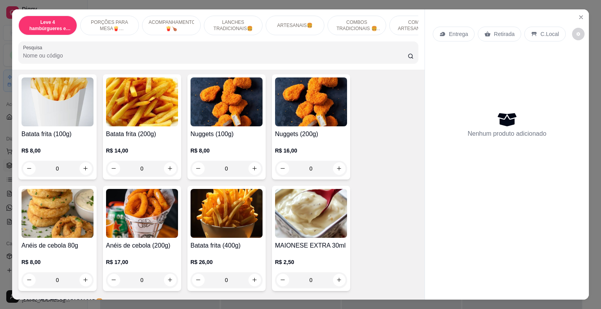
scroll to position [313, 0]
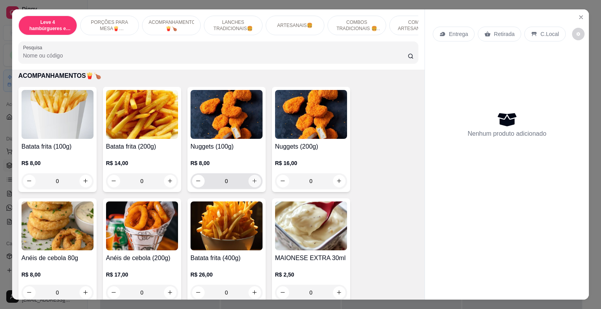
click at [252, 178] on icon "increase-product-quantity" at bounding box center [255, 181] width 6 height 6
type input "1"
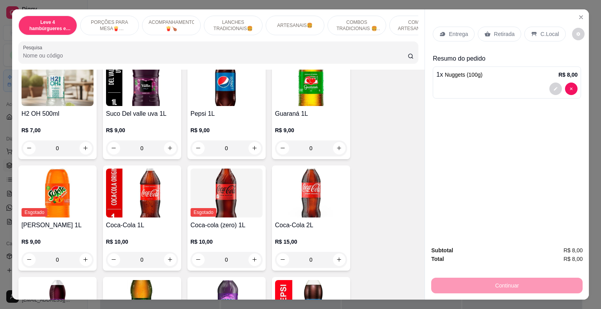
scroll to position [2152, 0]
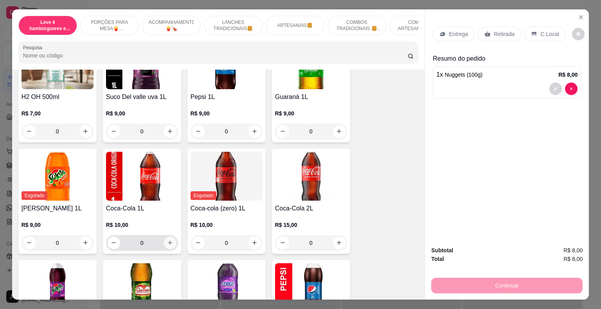
click at [167, 240] on icon "increase-product-quantity" at bounding box center [170, 243] width 6 height 6
type input "1"
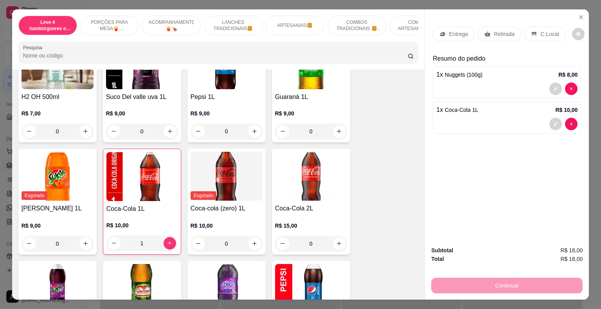
click at [498, 31] on p "Retirada" at bounding box center [504, 34] width 21 height 8
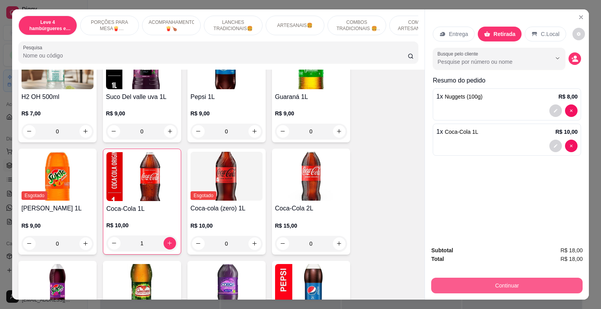
click at [520, 281] on button "Continuar" at bounding box center [506, 286] width 151 height 16
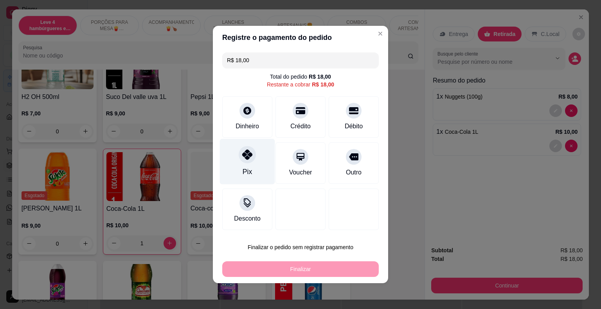
click at [244, 164] on div "Pix" at bounding box center [247, 162] width 55 height 46
type input "R$ 0,00"
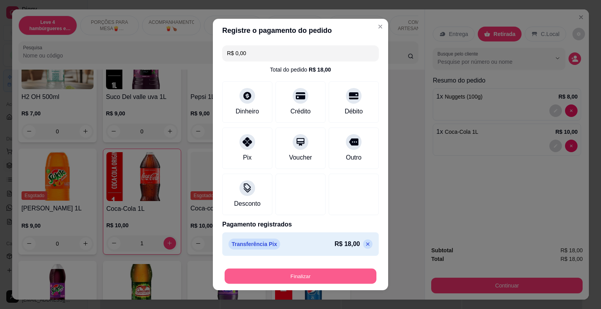
click at [283, 279] on button "Finalizar" at bounding box center [301, 276] width 152 height 15
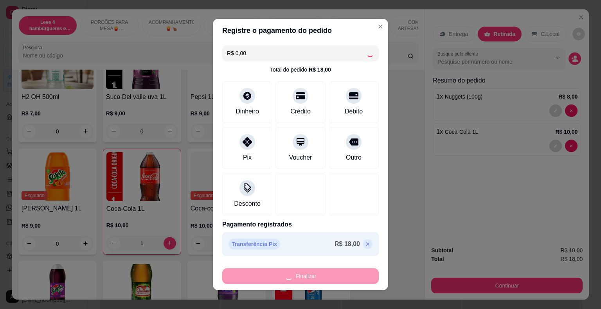
type input "0"
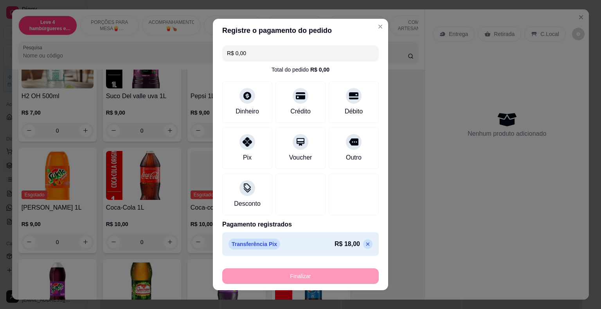
type input "-R$ 18,00"
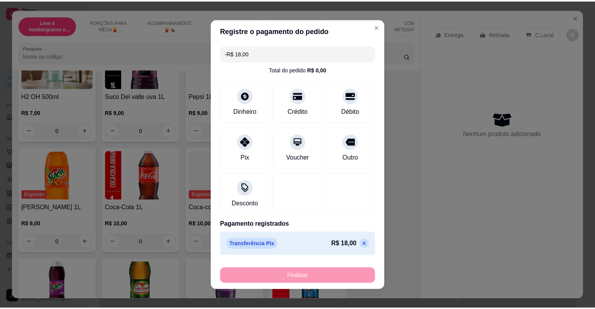
scroll to position [2151, 0]
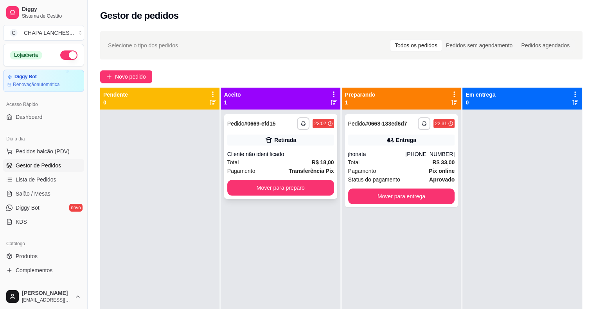
click at [288, 170] on div "Pagamento Transferência Pix" at bounding box center [280, 171] width 107 height 9
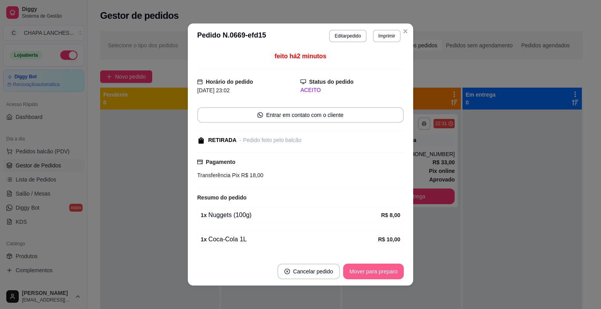
click at [369, 272] on button "Mover para preparo" at bounding box center [373, 272] width 61 height 16
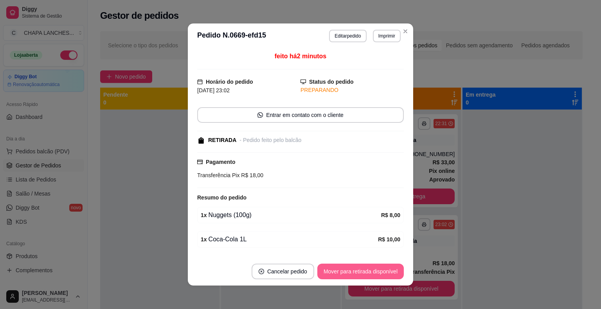
click at [373, 272] on button "Mover para retirada disponível" at bounding box center [360, 272] width 86 height 16
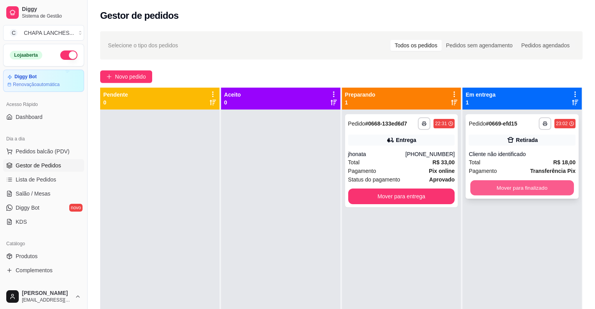
click at [514, 187] on button "Mover para finalizado" at bounding box center [522, 187] width 104 height 15
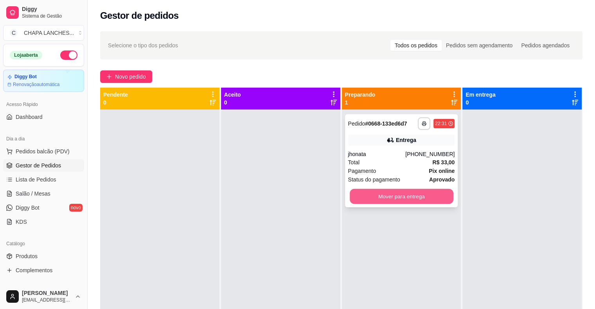
click at [434, 195] on button "Mover para entrega" at bounding box center [402, 196] width 104 height 15
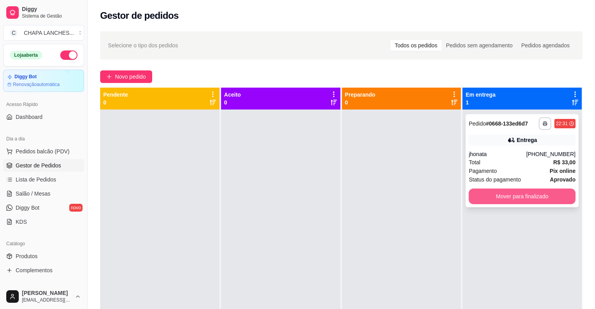
click at [493, 204] on div "**********" at bounding box center [522, 160] width 113 height 93
click at [498, 193] on button "Mover para finalizado" at bounding box center [522, 197] width 107 height 16
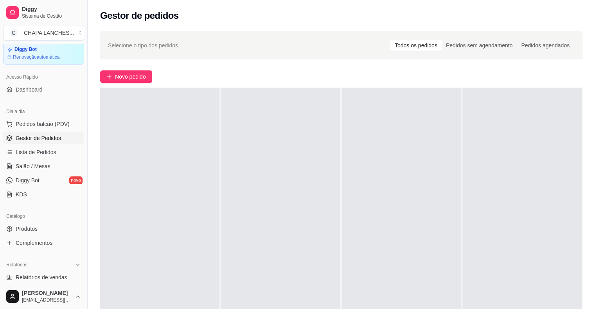
scroll to position [78, 0]
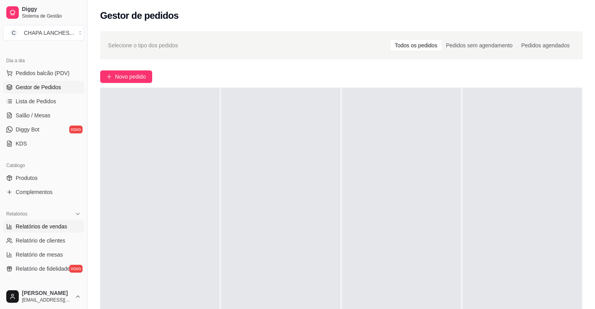
click at [47, 227] on span "Relatórios de vendas" at bounding box center [42, 227] width 52 height 8
select select "ALL"
select select "0"
